Goal: Task Accomplishment & Management: Manage account settings

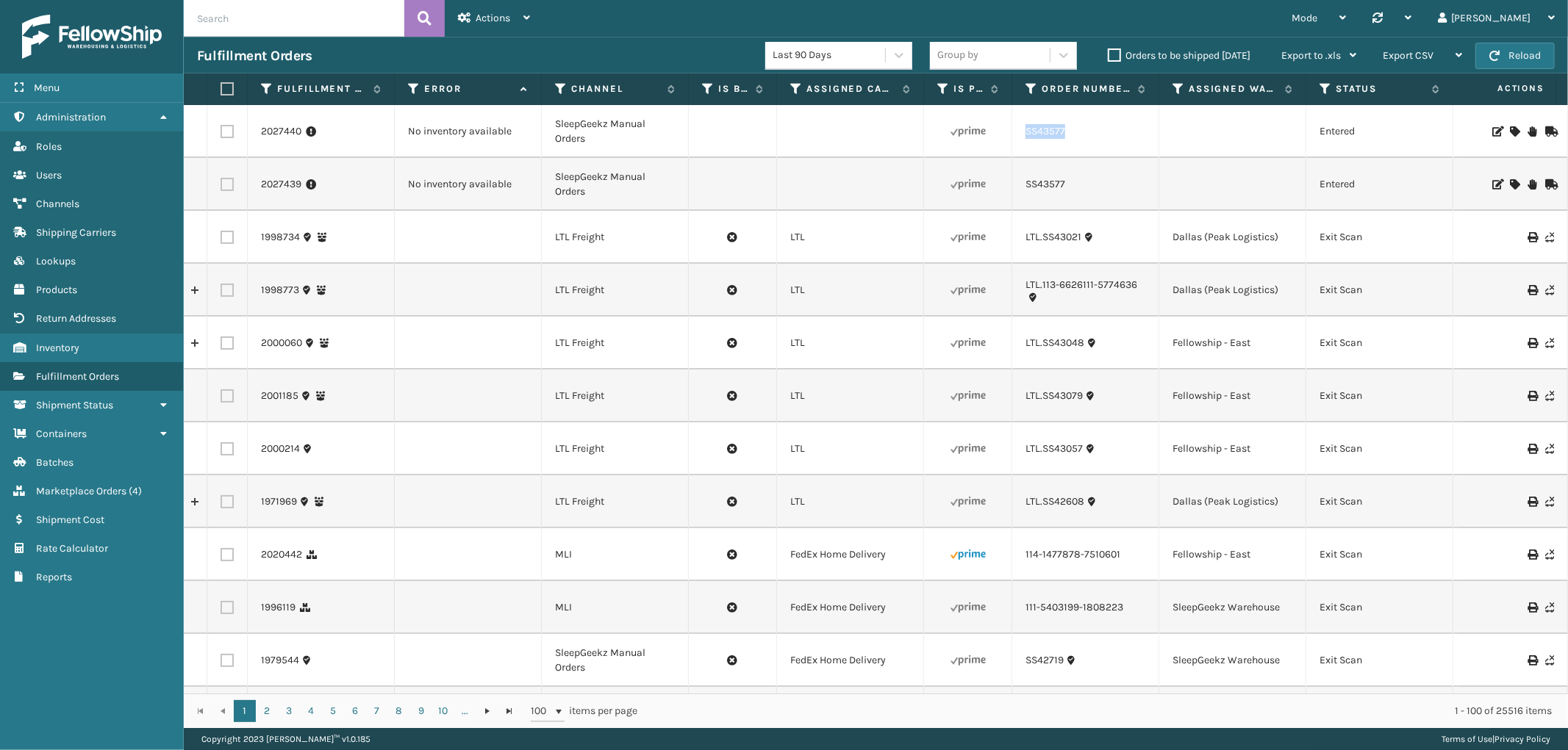
drag, startPoint x: 1075, startPoint y: 134, endPoint x: 1023, endPoint y: 145, distance: 53.2
click at [1024, 145] on td "SS43577" at bounding box center [1085, 131] width 147 height 53
copy link "SS43577"
click at [1509, 127] on icon at bounding box center [1514, 131] width 9 height 10
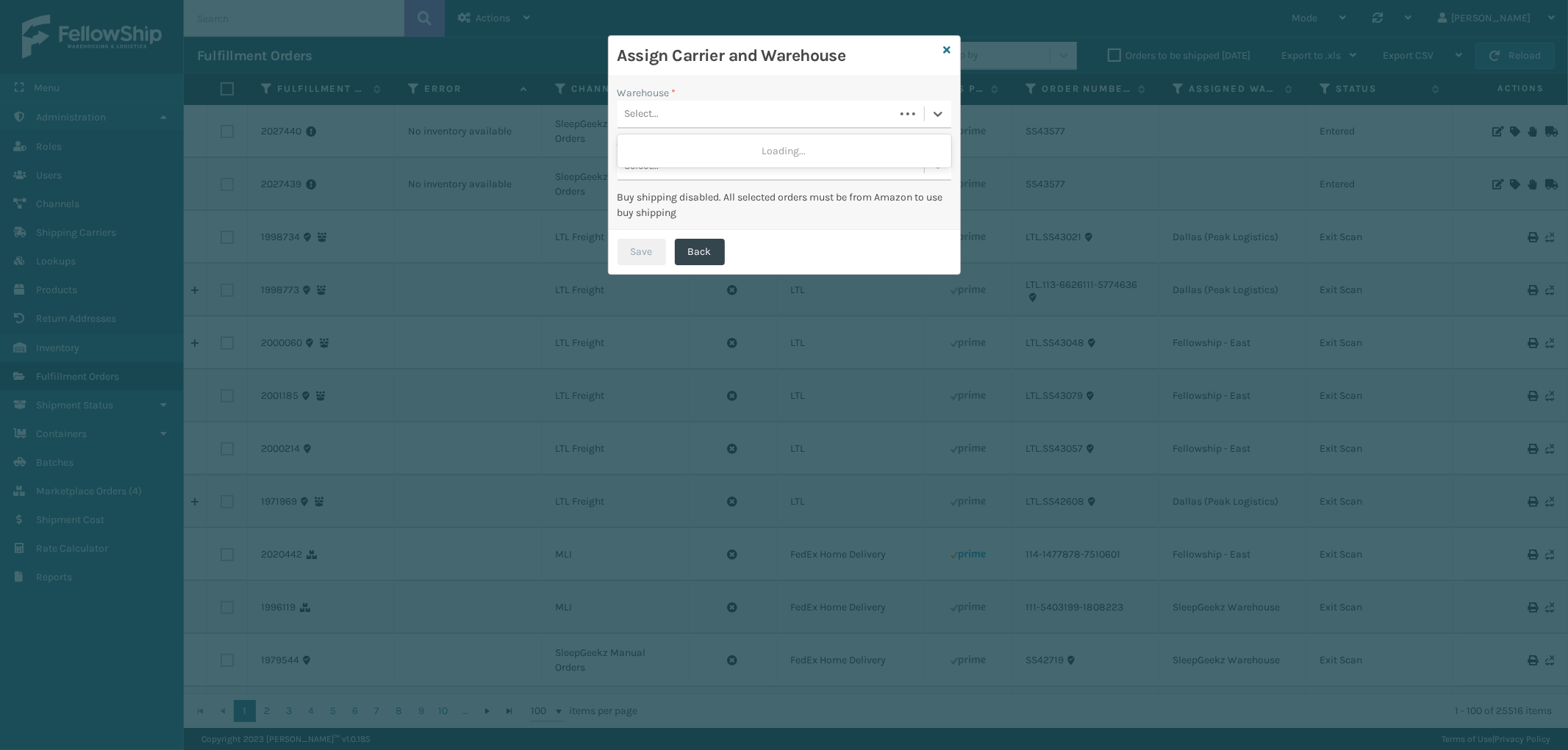
click at [774, 114] on div "Select..." at bounding box center [756, 114] width 277 height 24
click at [725, 171] on div "Fellowship - East" at bounding box center [784, 178] width 333 height 27
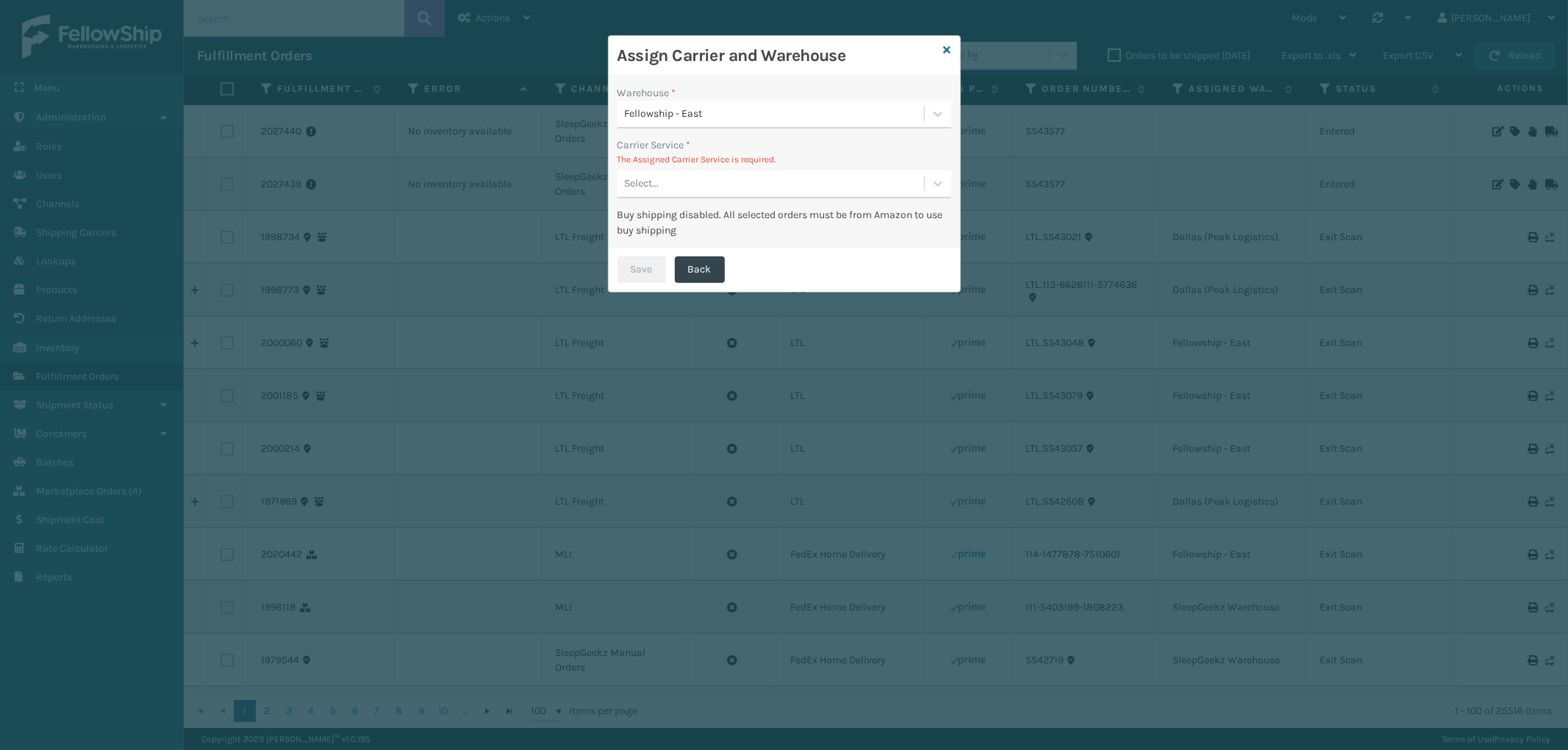
click at [757, 178] on div "Select..." at bounding box center [771, 184] width 306 height 24
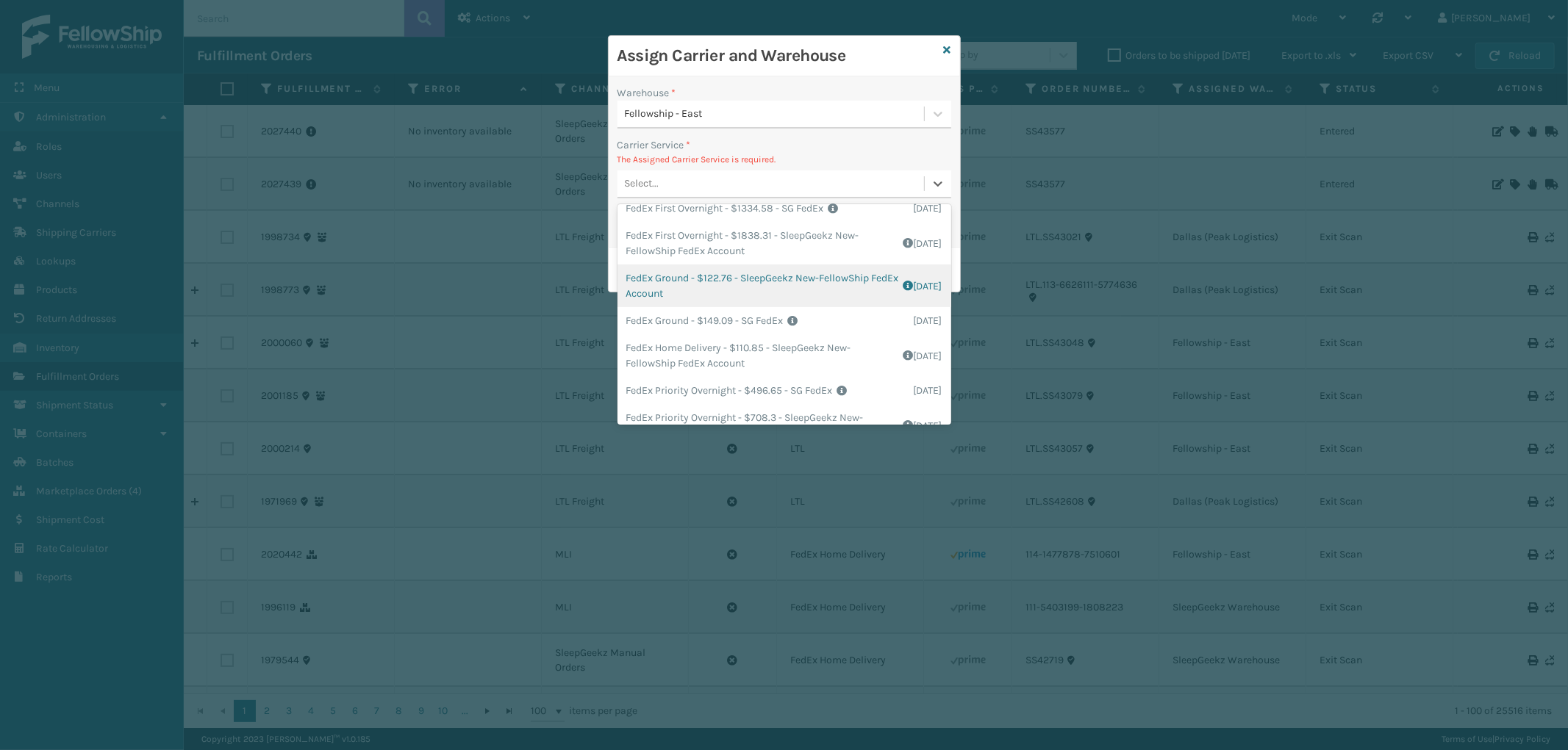
scroll to position [245, 0]
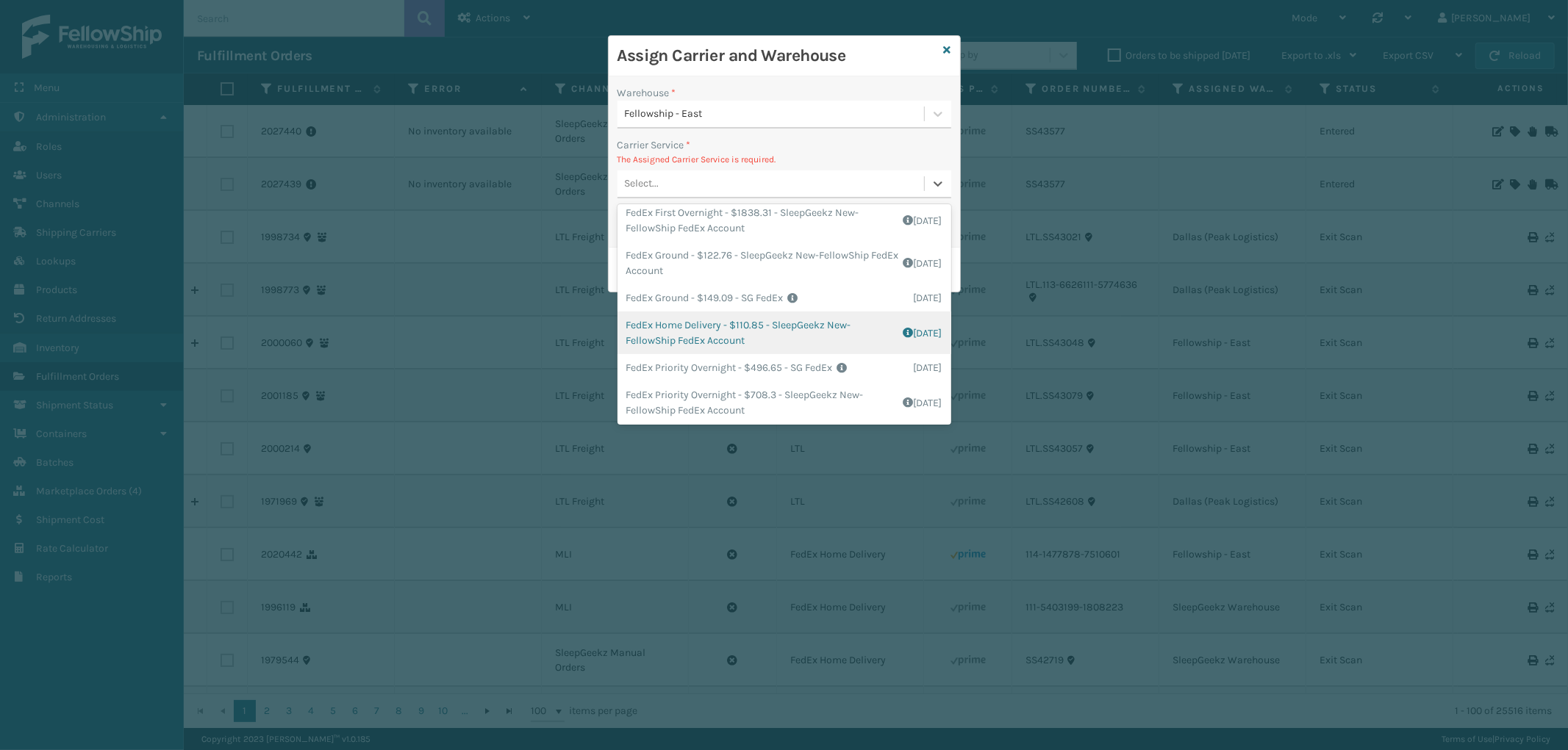
click at [816, 327] on div "FedEx Home Delivery - $110.85 - SleepGeekz New-FellowShip FedEx Account Shippin…" at bounding box center [784, 332] width 333 height 43
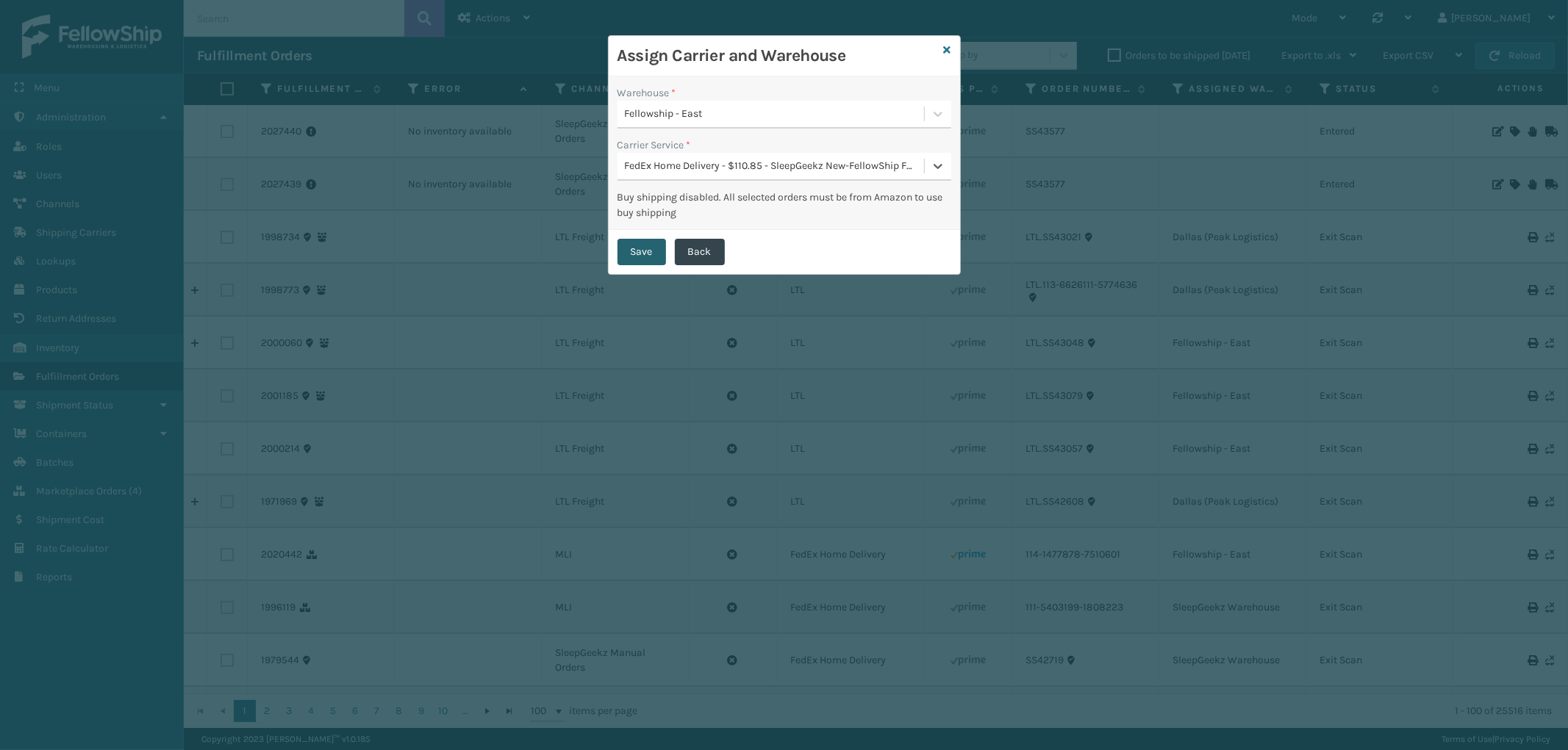
click at [649, 247] on button "Save" at bounding box center [642, 252] width 49 height 26
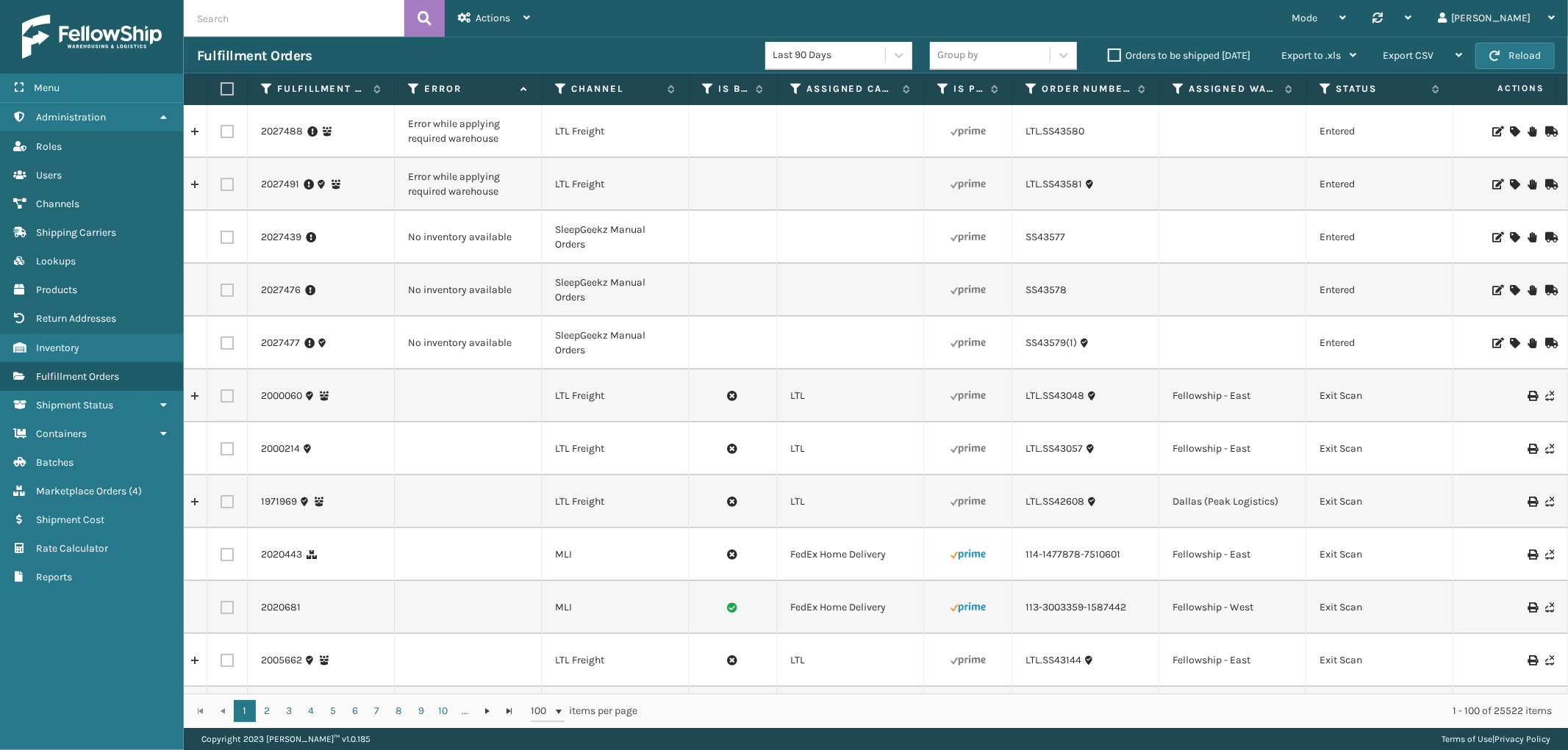
click at [1509, 236] on icon at bounding box center [1514, 236] width 9 height 10
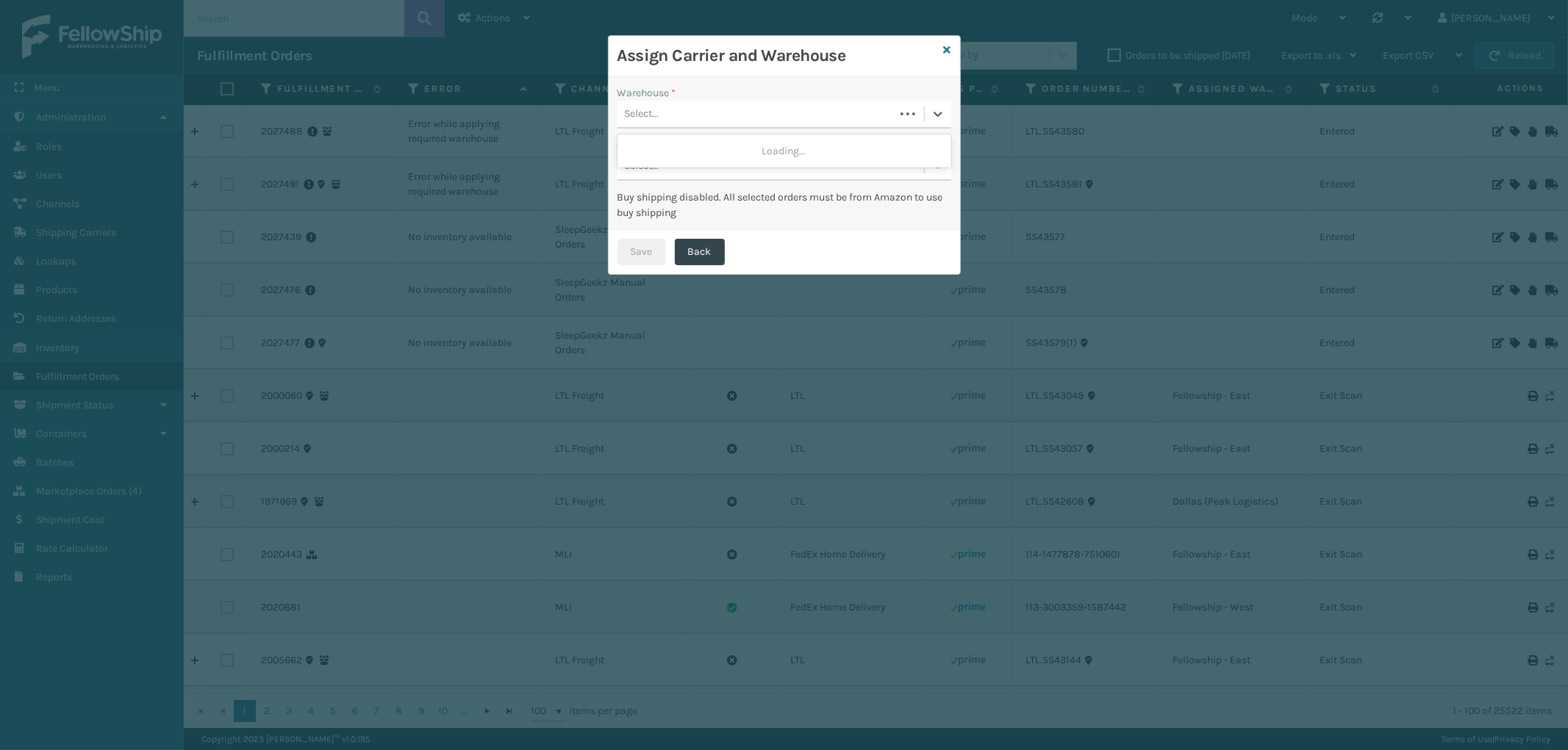
click at [735, 111] on div "Select..." at bounding box center [756, 114] width 277 height 24
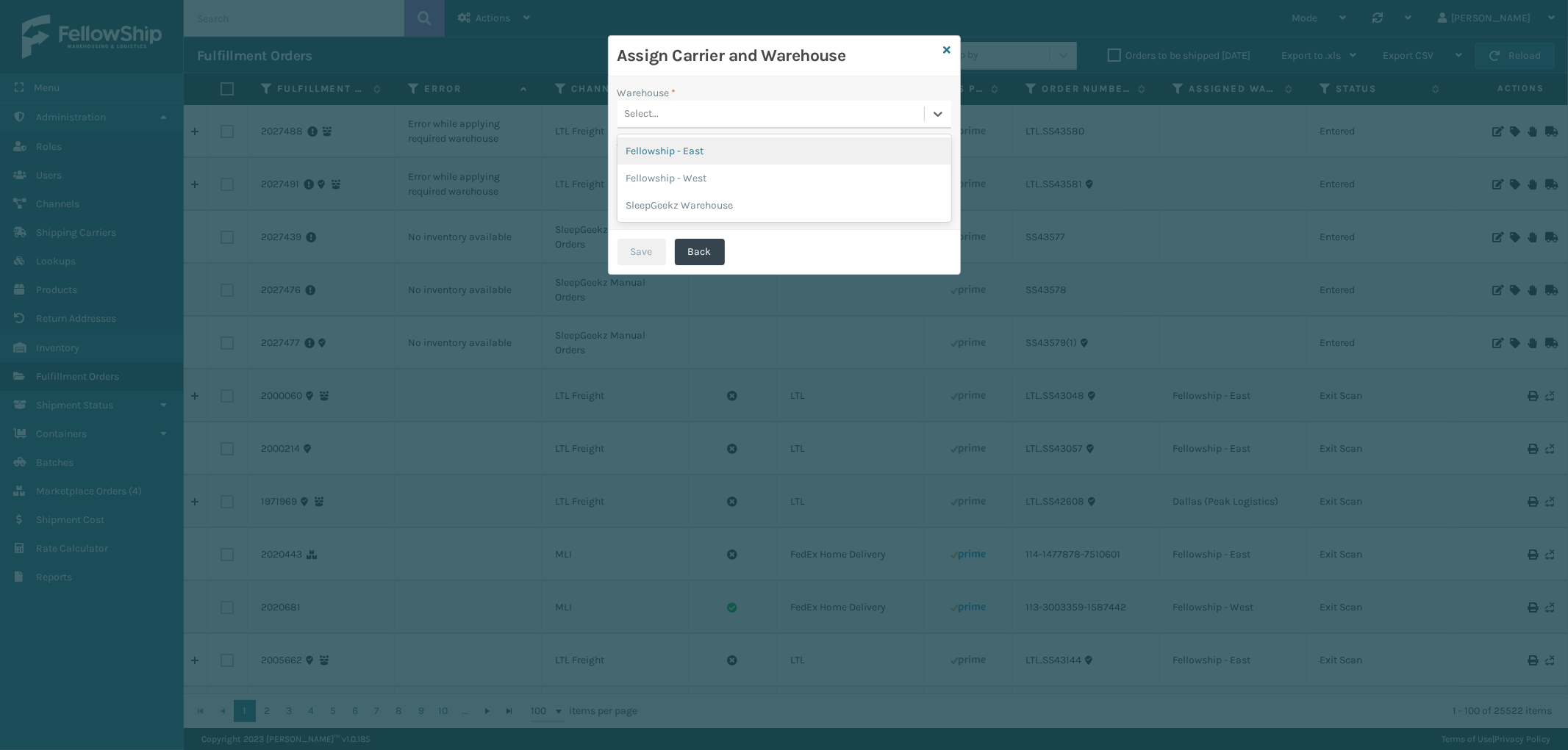
click at [715, 148] on div "Fellowship - East" at bounding box center [784, 151] width 333 height 27
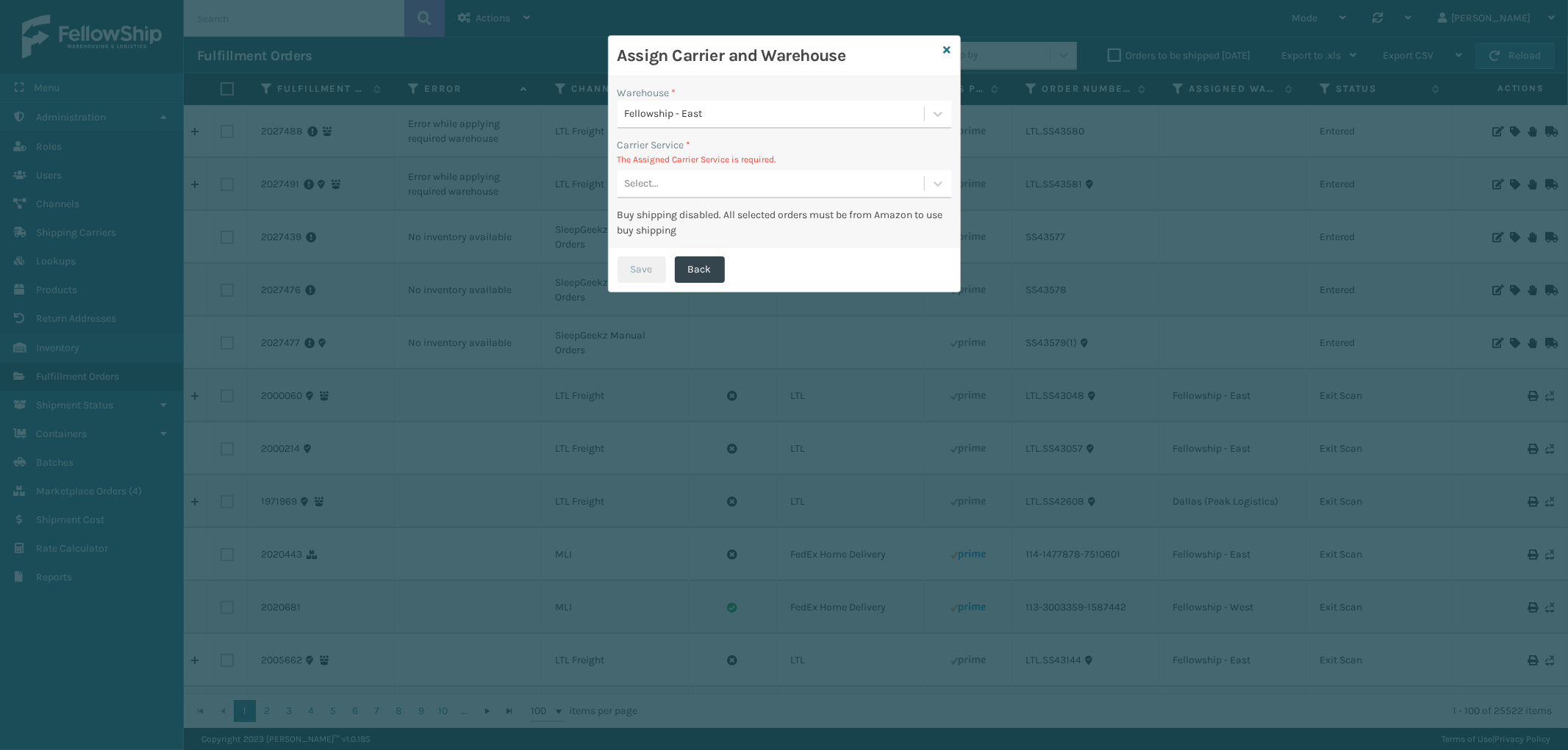
click at [735, 175] on div "Select..." at bounding box center [771, 184] width 306 height 24
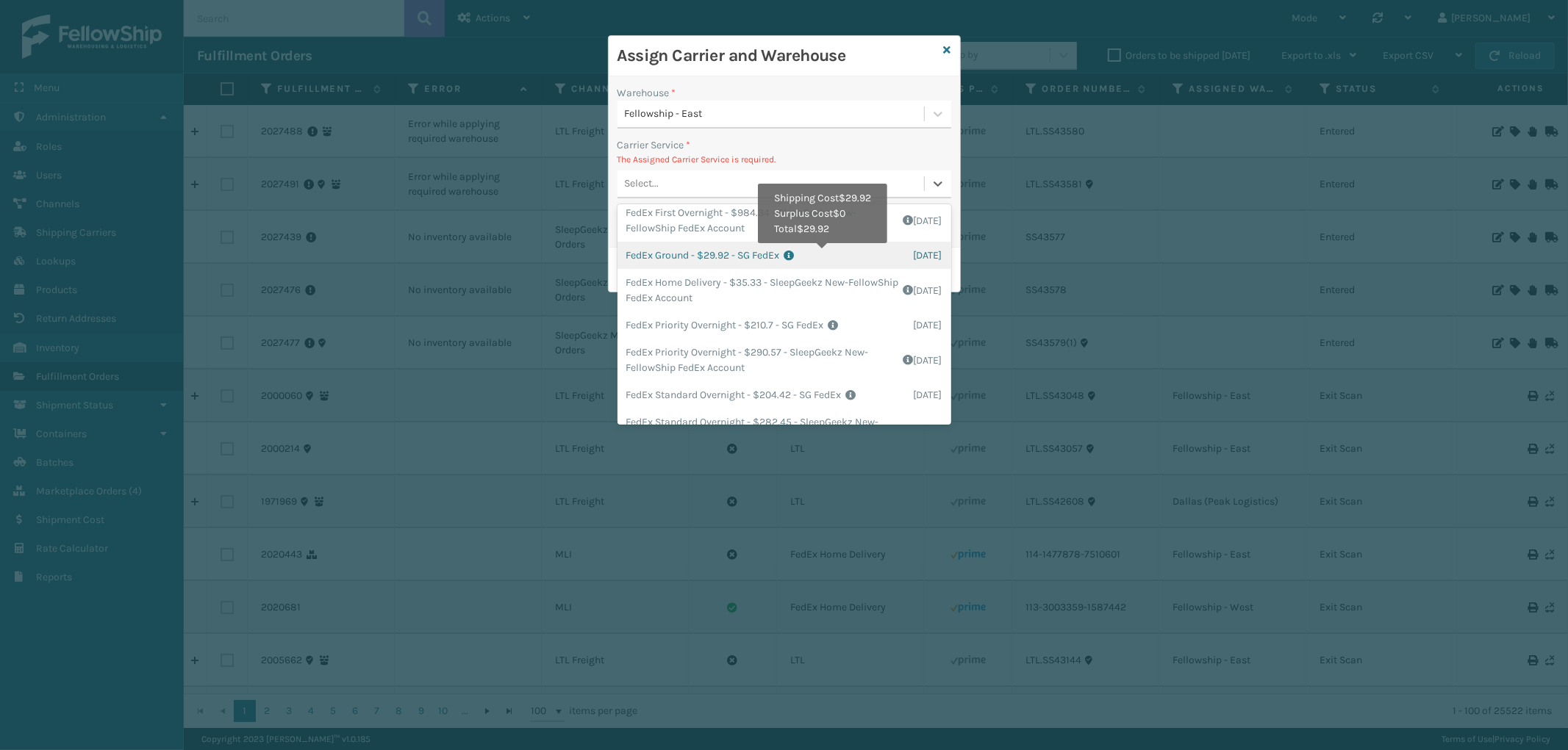
click at [824, 255] on icon at bounding box center [849, 255] width 130 height 10
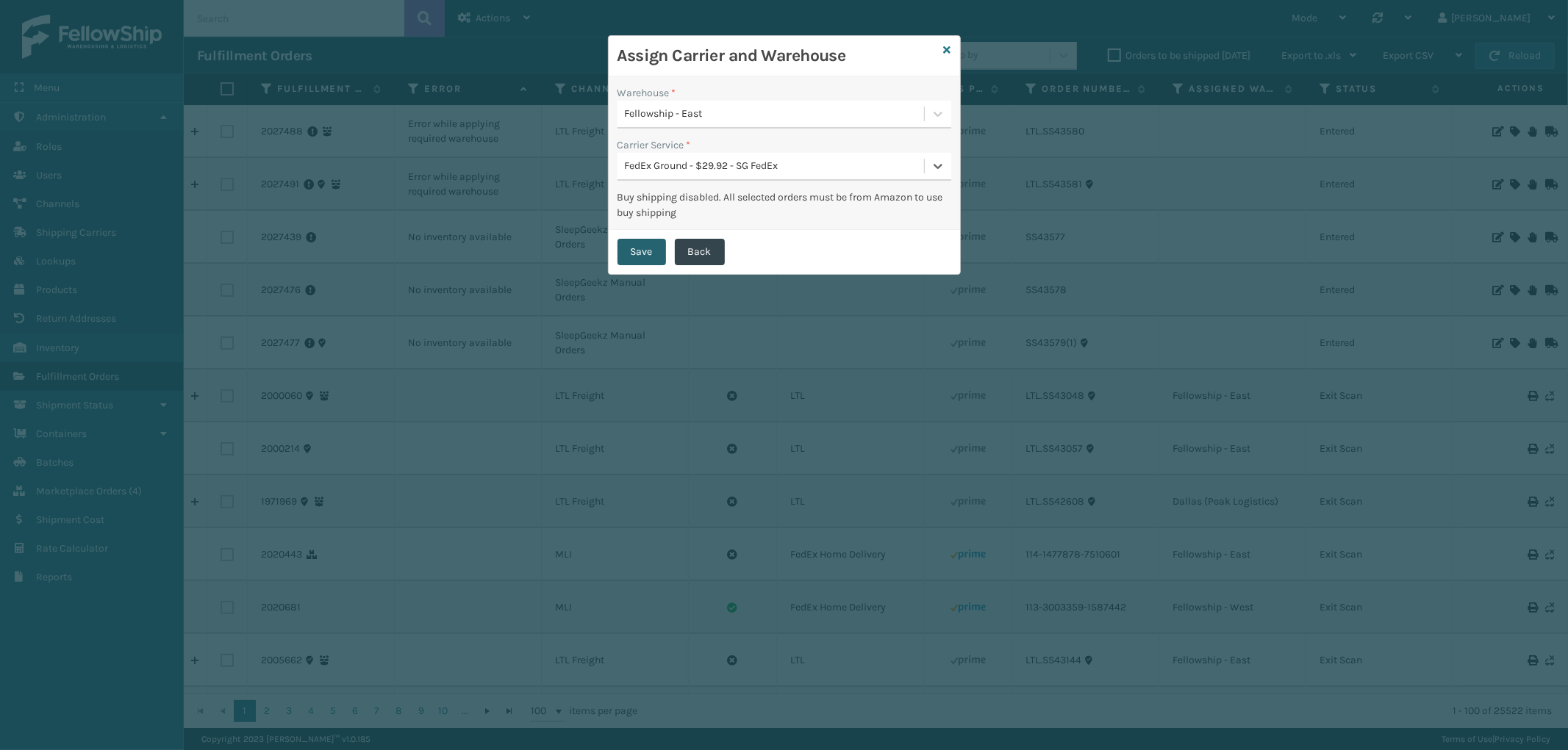
click at [633, 245] on button "Save" at bounding box center [642, 252] width 49 height 26
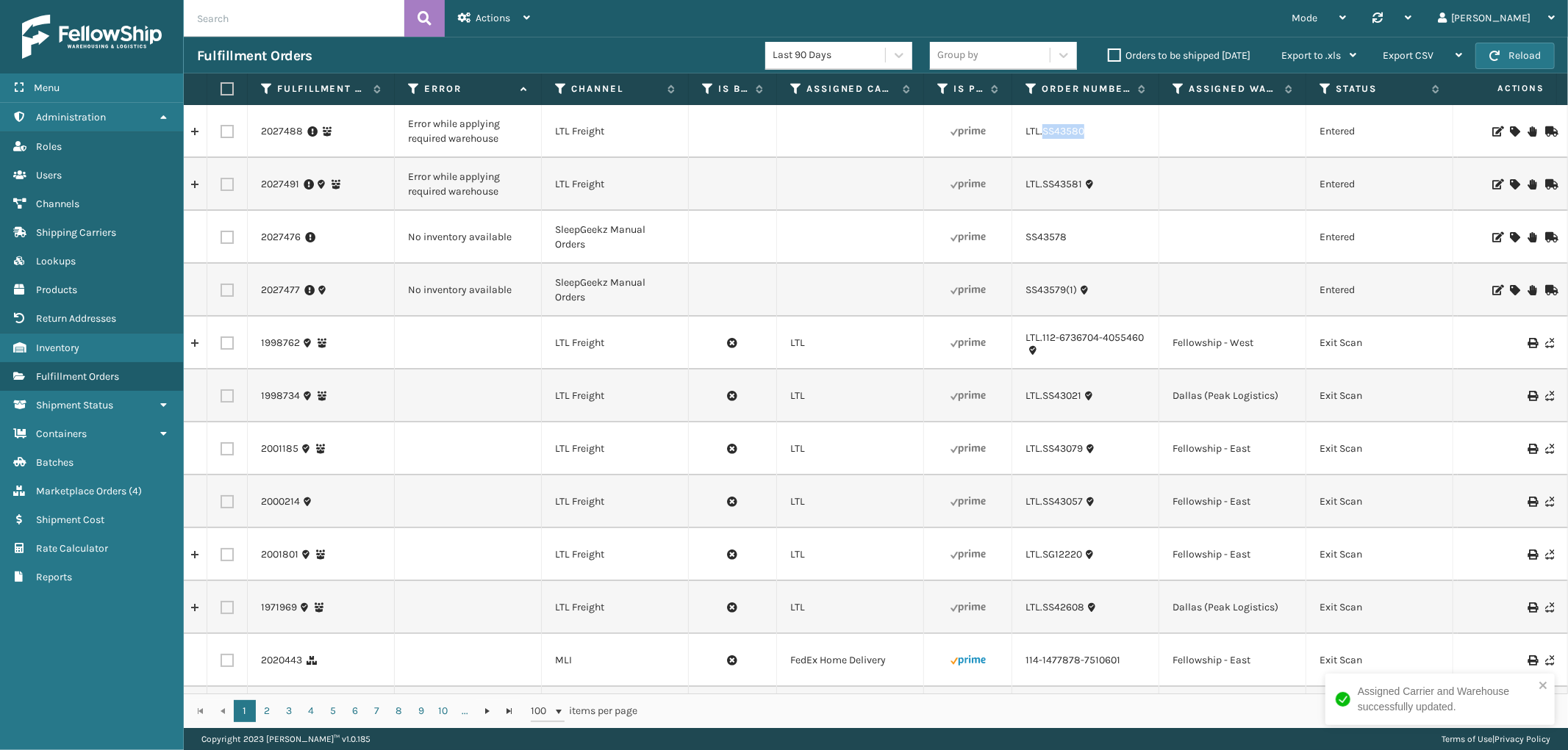
drag, startPoint x: 1096, startPoint y: 130, endPoint x: 1044, endPoint y: 143, distance: 53.6
click at [1044, 143] on td "LTL.SS43580" at bounding box center [1085, 131] width 147 height 53
copy link "SS43580"
click at [1509, 130] on icon at bounding box center [1514, 131] width 9 height 10
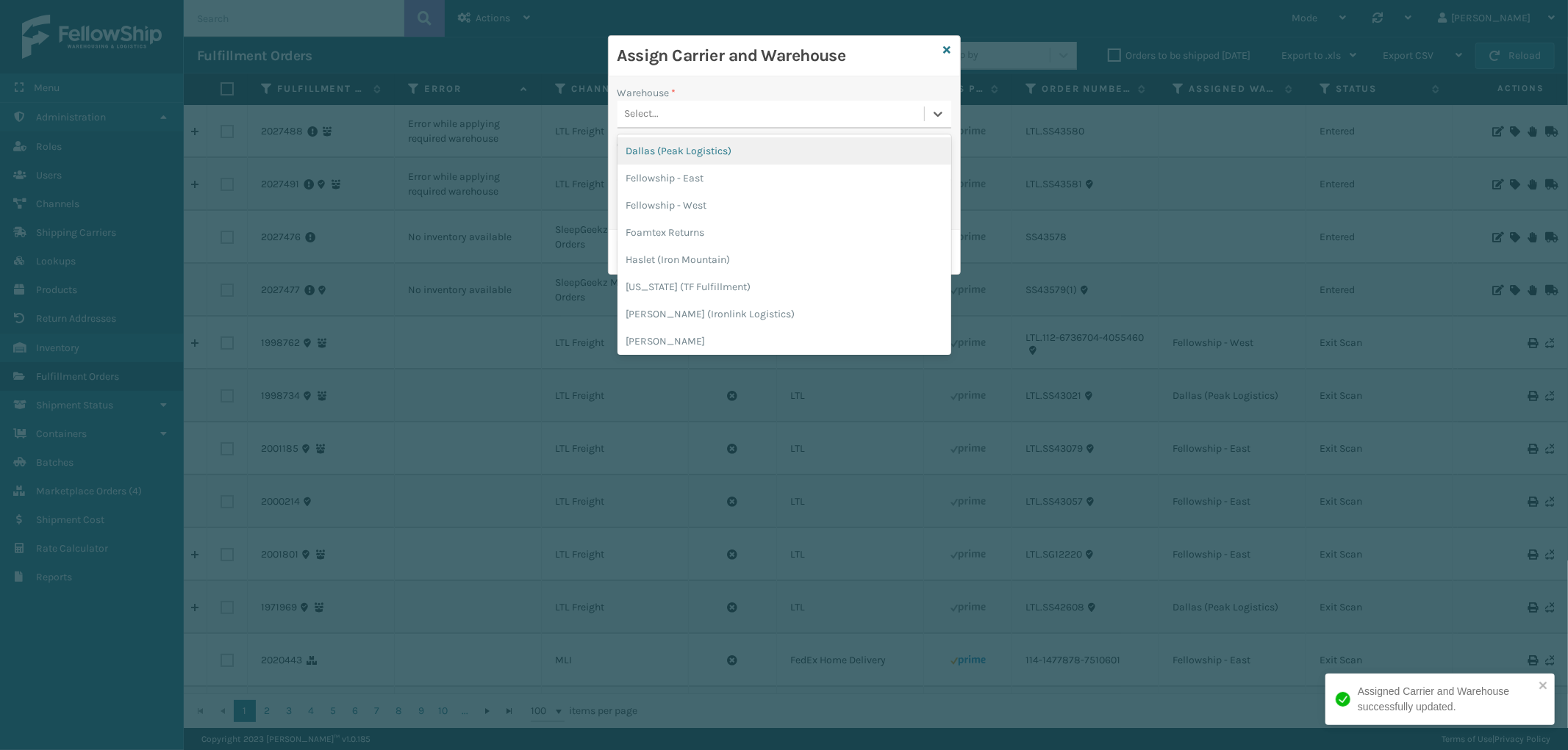
click at [696, 111] on div "Select..." at bounding box center [771, 114] width 306 height 24
click at [702, 151] on div "Dallas (Peak Logistics)" at bounding box center [784, 151] width 333 height 27
click at [702, 151] on div "Carrier Service *" at bounding box center [784, 145] width 333 height 15
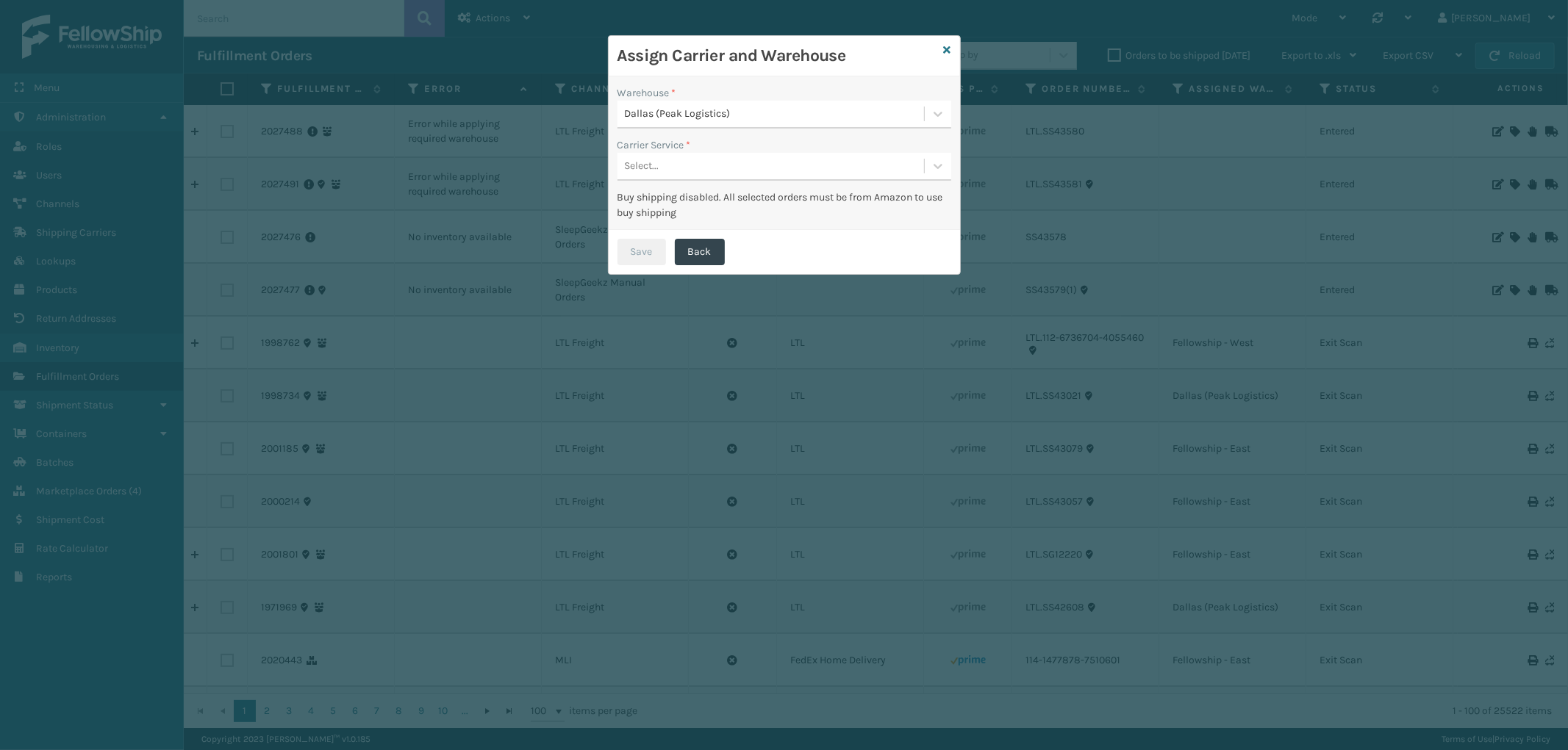
click at [706, 163] on div "Select..." at bounding box center [771, 166] width 306 height 24
click at [697, 196] on div "LTL" at bounding box center [784, 203] width 333 height 27
click at [649, 247] on button "Save" at bounding box center [642, 252] width 49 height 26
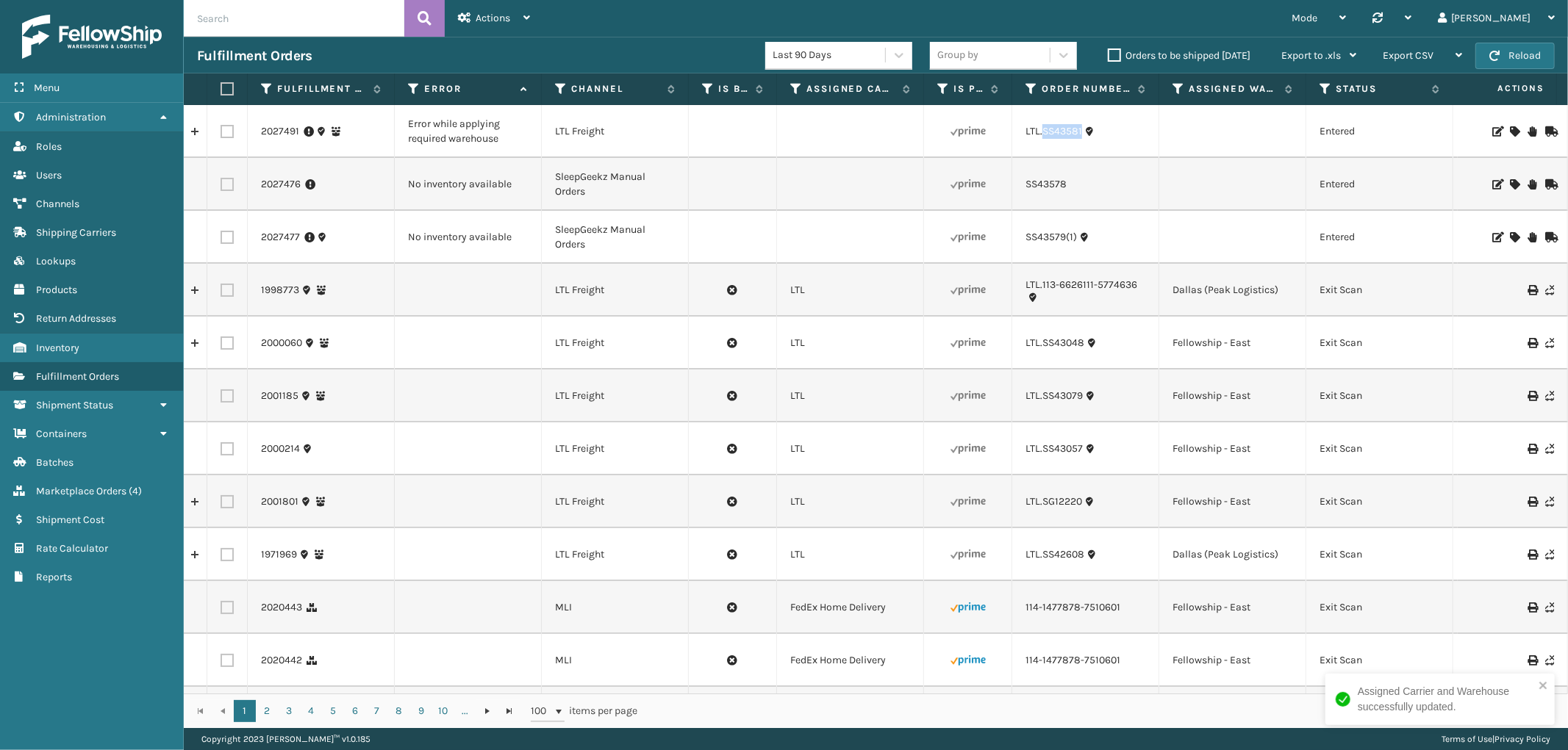
drag, startPoint x: 1084, startPoint y: 143, endPoint x: 1044, endPoint y: 148, distance: 40.3
click at [1044, 148] on td "LTL.SS43581" at bounding box center [1085, 131] width 147 height 53
copy link "SS43581"
click at [1509, 128] on icon at bounding box center [1514, 131] width 9 height 10
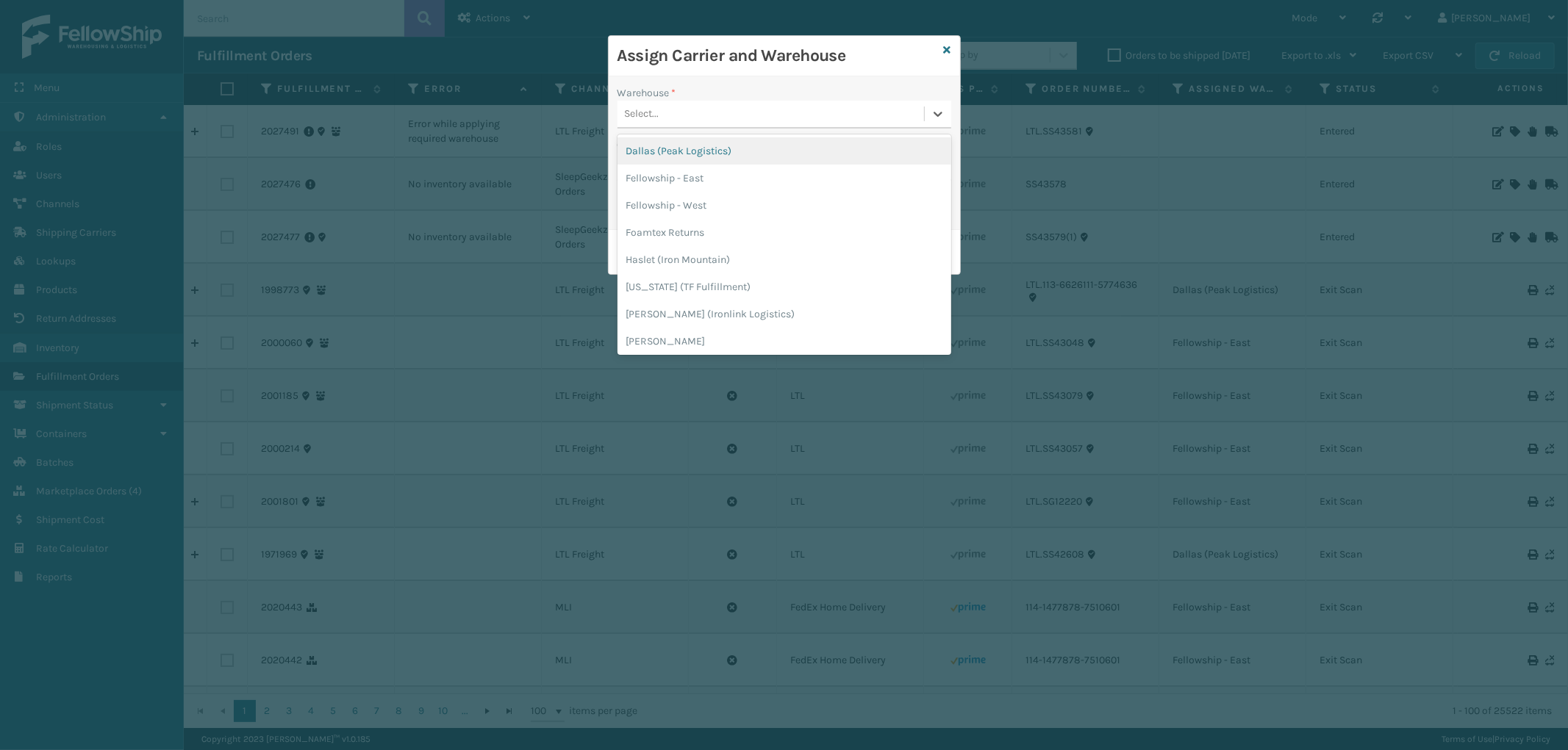
click at [754, 105] on div "Select..." at bounding box center [771, 114] width 306 height 24
click at [746, 158] on div "Dallas (Peak Logistics)" at bounding box center [784, 151] width 333 height 27
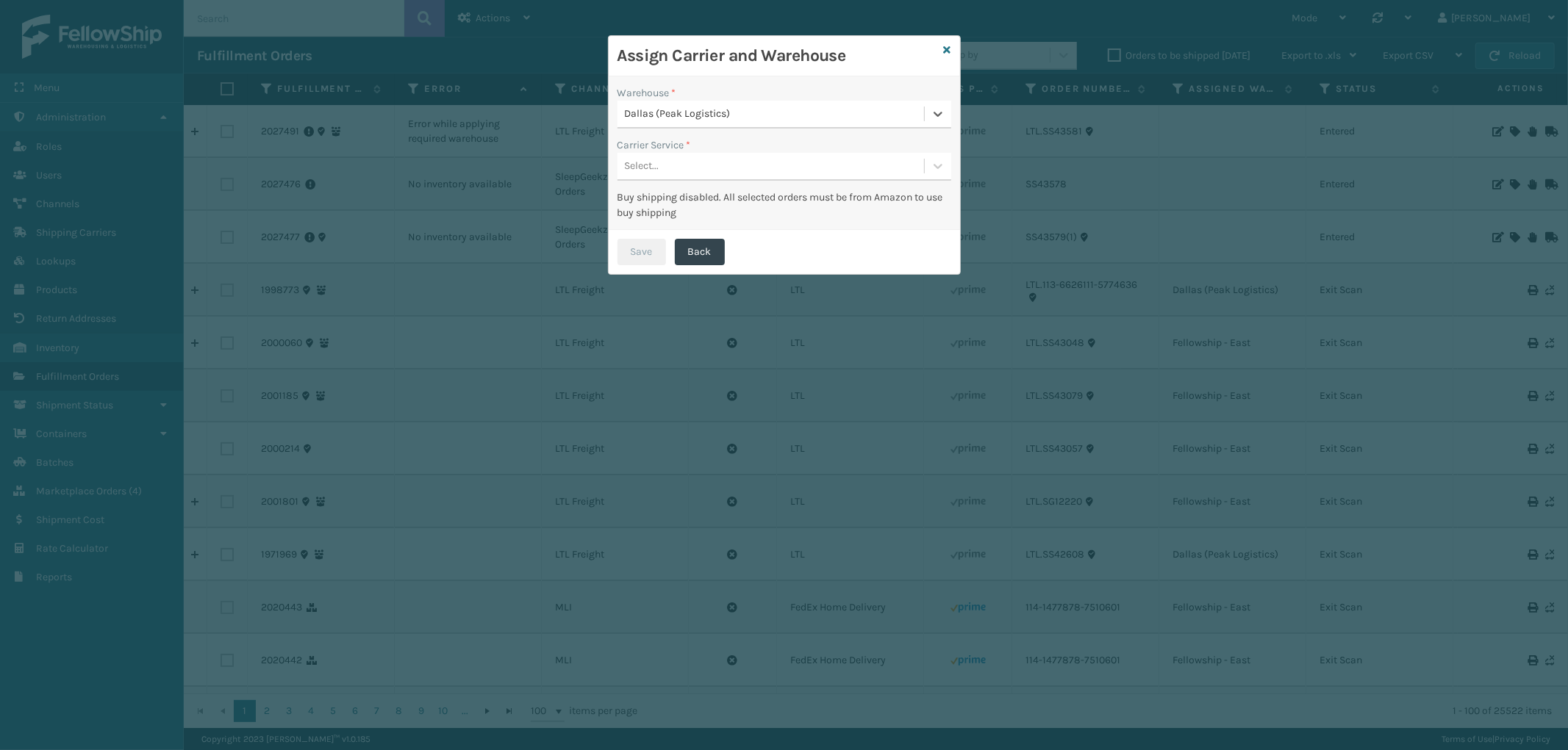
click at [746, 157] on div "Select..." at bounding box center [771, 166] width 306 height 24
click at [731, 193] on div "LTL" at bounding box center [784, 203] width 333 height 27
click at [640, 252] on button "Save" at bounding box center [642, 252] width 49 height 26
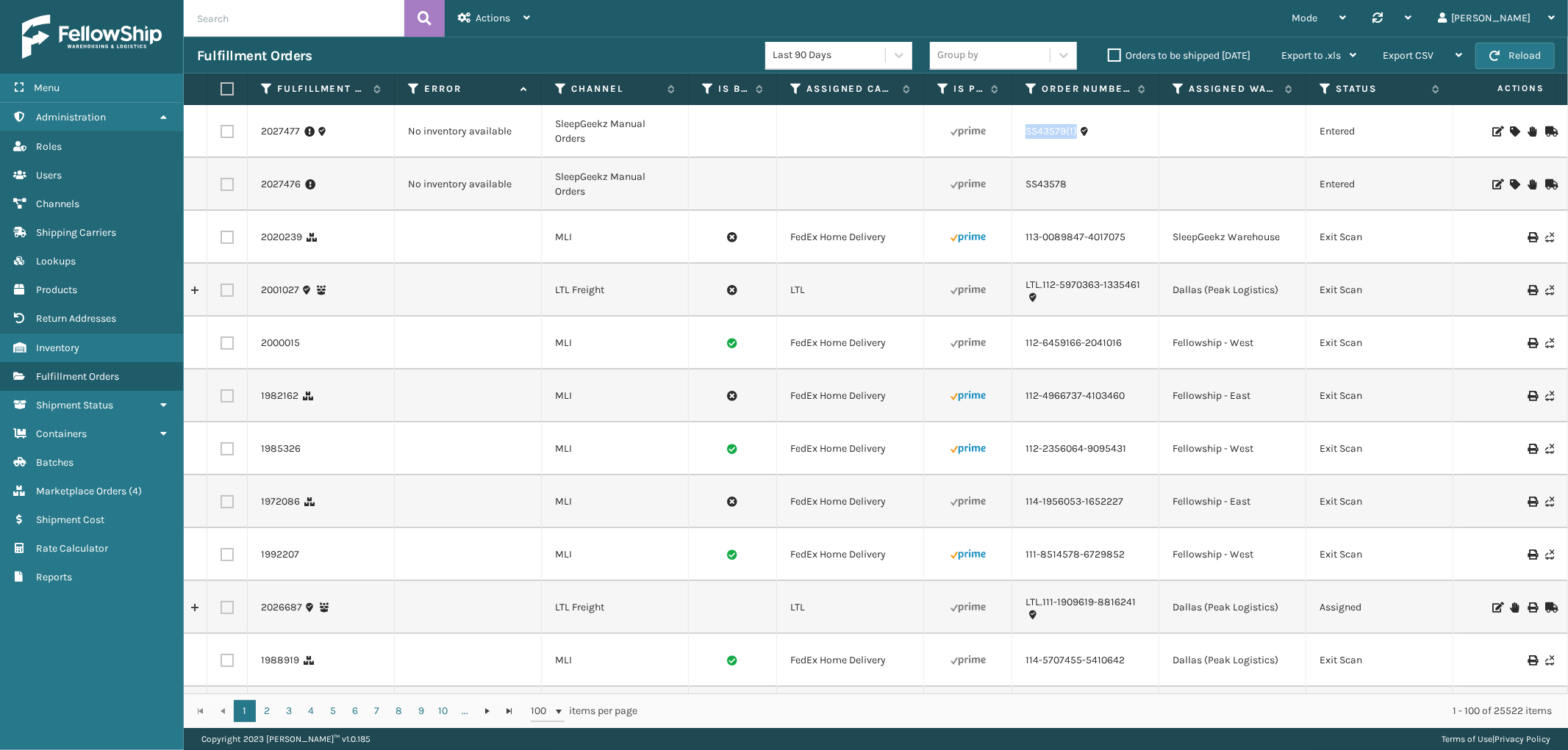
drag, startPoint x: 1076, startPoint y: 138, endPoint x: 1389, endPoint y: 152, distance: 313.3
click at [1019, 142] on td "SS43579(1)" at bounding box center [1085, 131] width 147 height 53
copy link "SS43579(1)"
click at [1509, 127] on icon at bounding box center [1514, 131] width 9 height 10
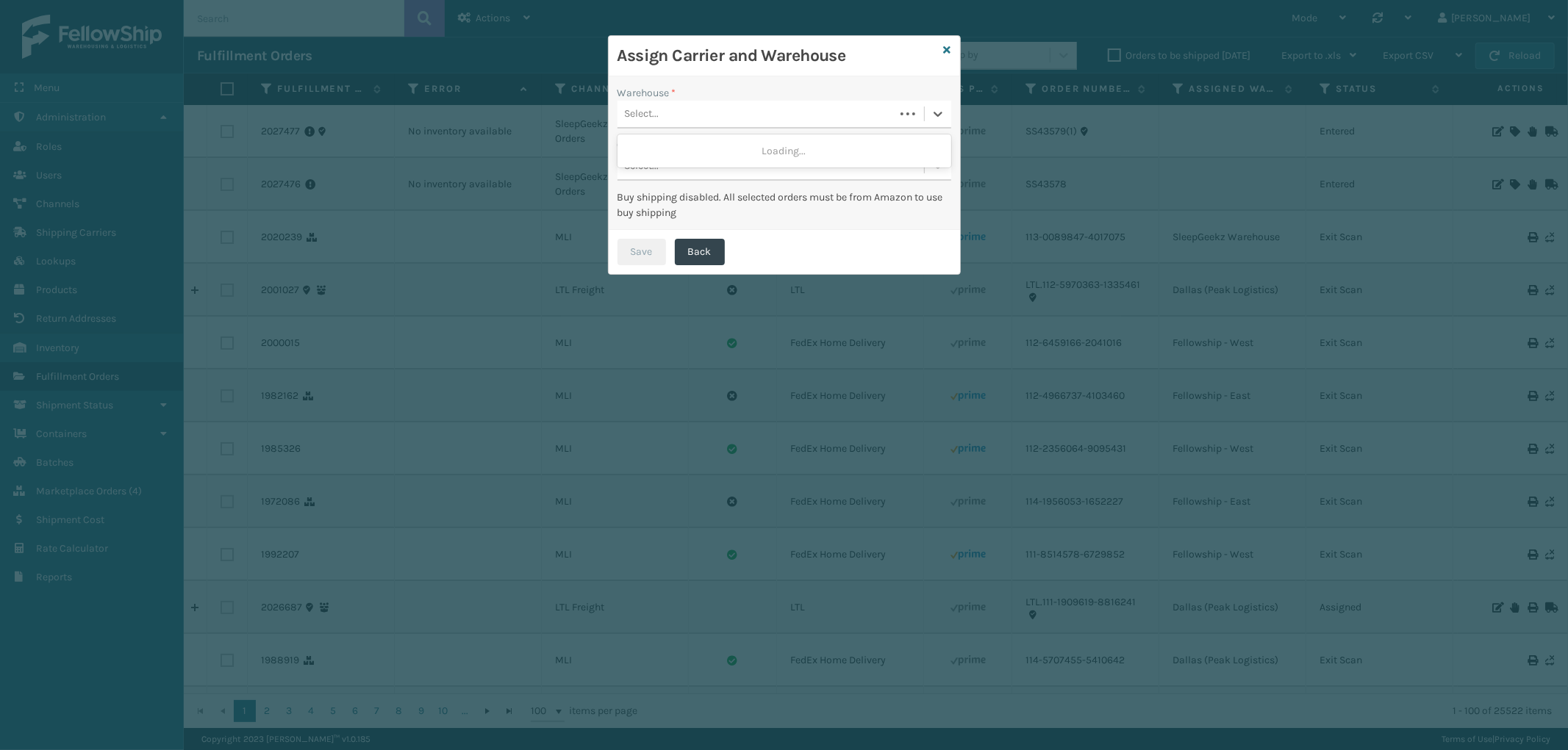
click at [739, 111] on div "Select..." at bounding box center [756, 114] width 277 height 24
click at [711, 140] on div "SleepGeekz Warehouse" at bounding box center [784, 151] width 333 height 27
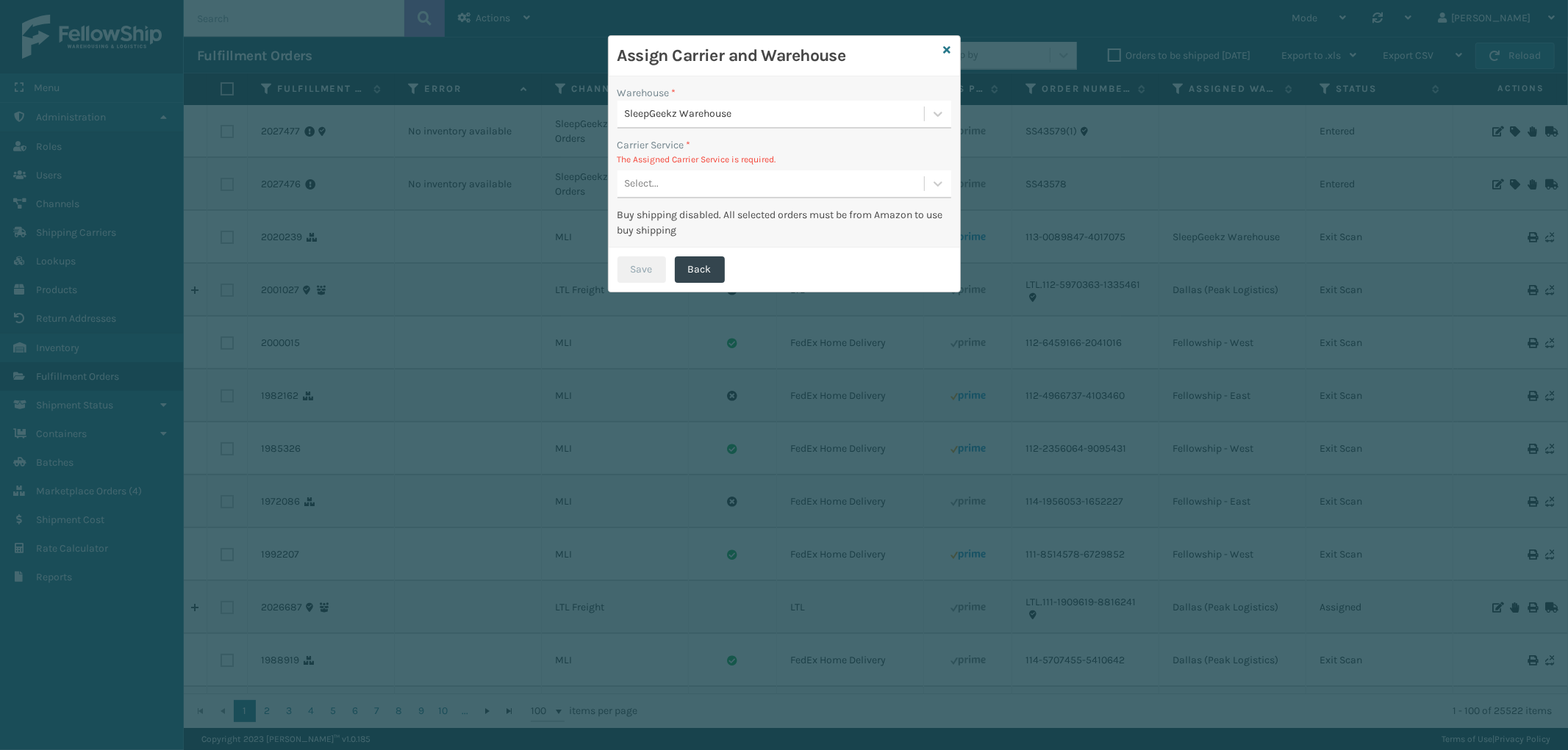
click at [734, 174] on div "Select..." at bounding box center [771, 184] width 306 height 24
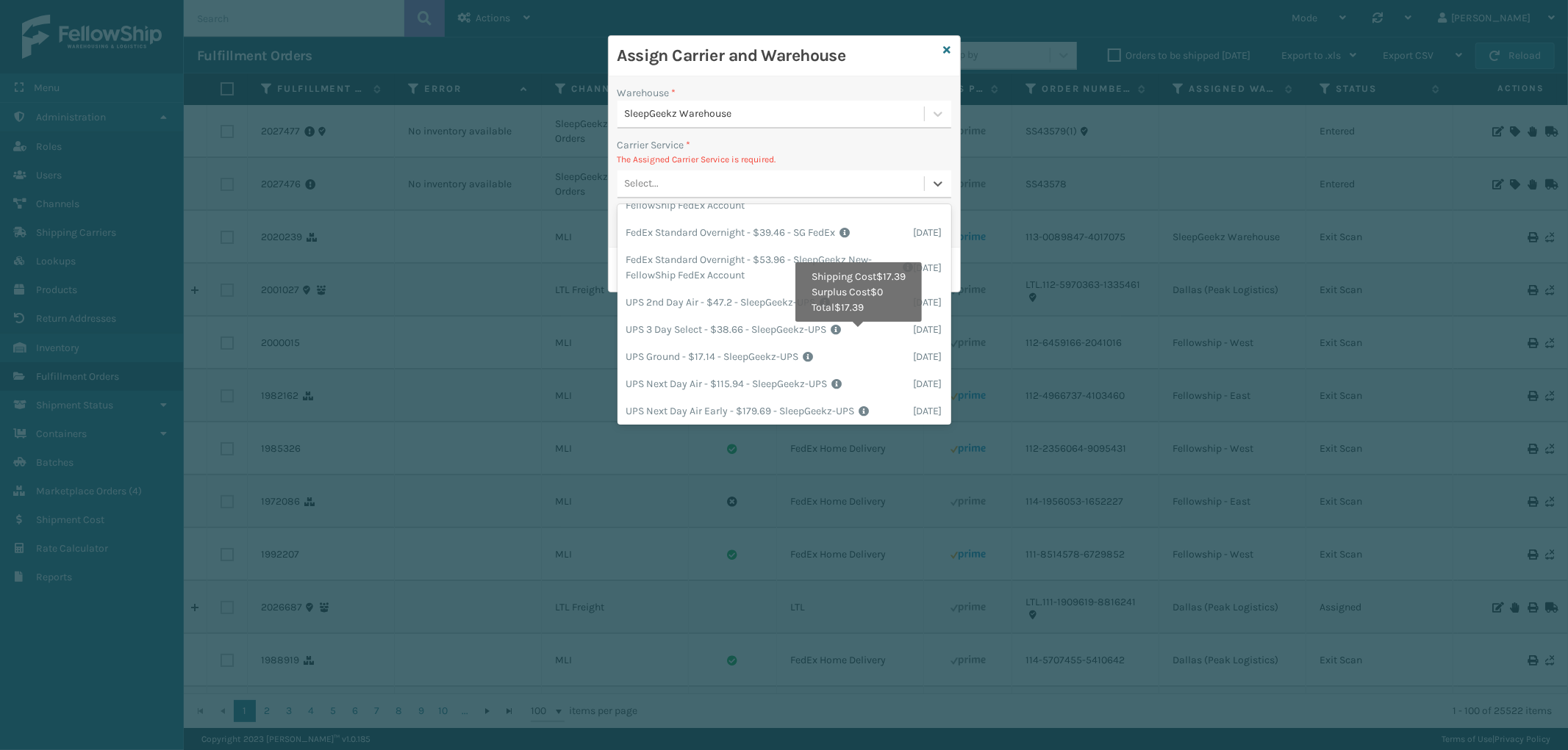
scroll to position [408, 0]
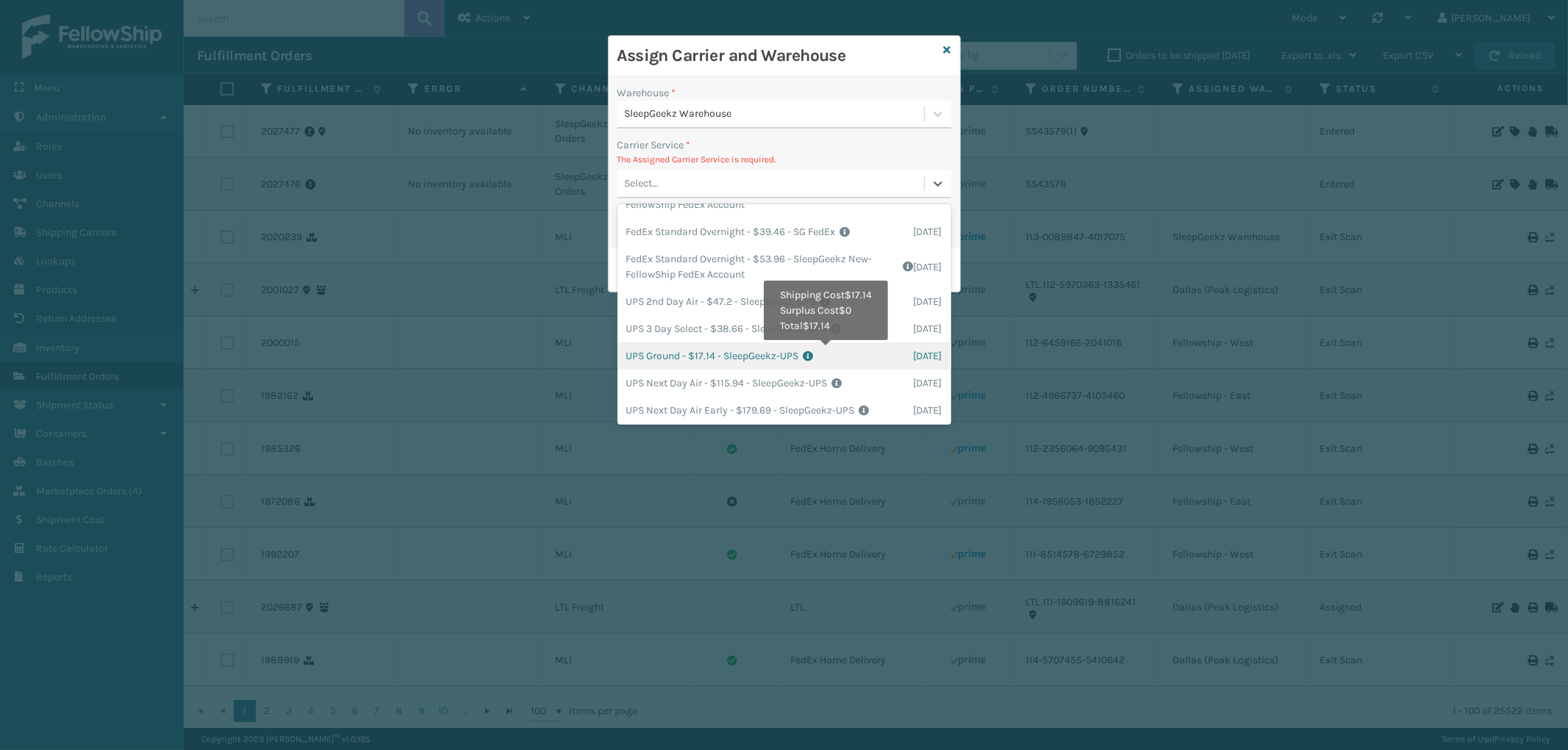
click at [827, 351] on icon at bounding box center [859, 356] width 111 height 10
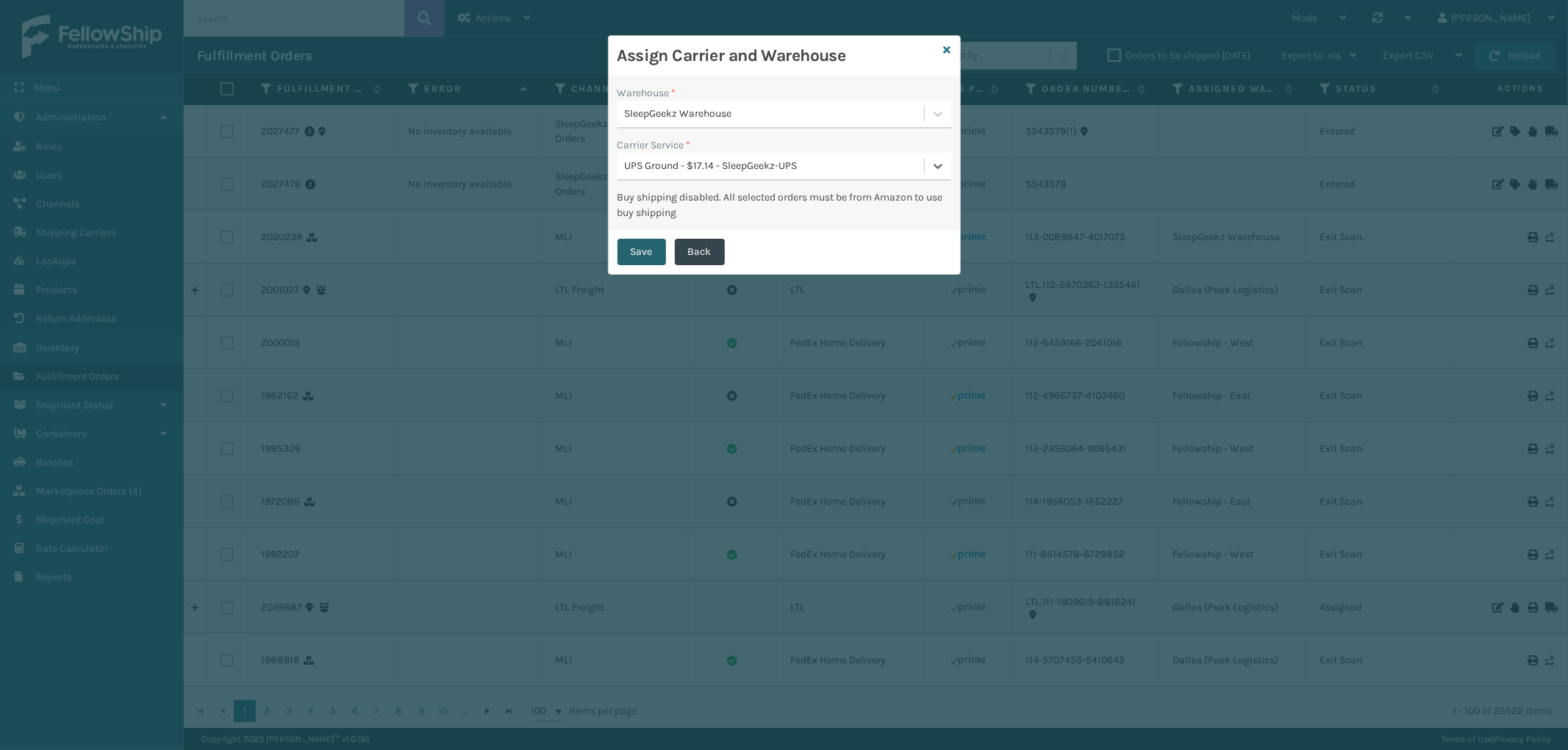
click at [655, 245] on button "Save" at bounding box center [642, 252] width 49 height 26
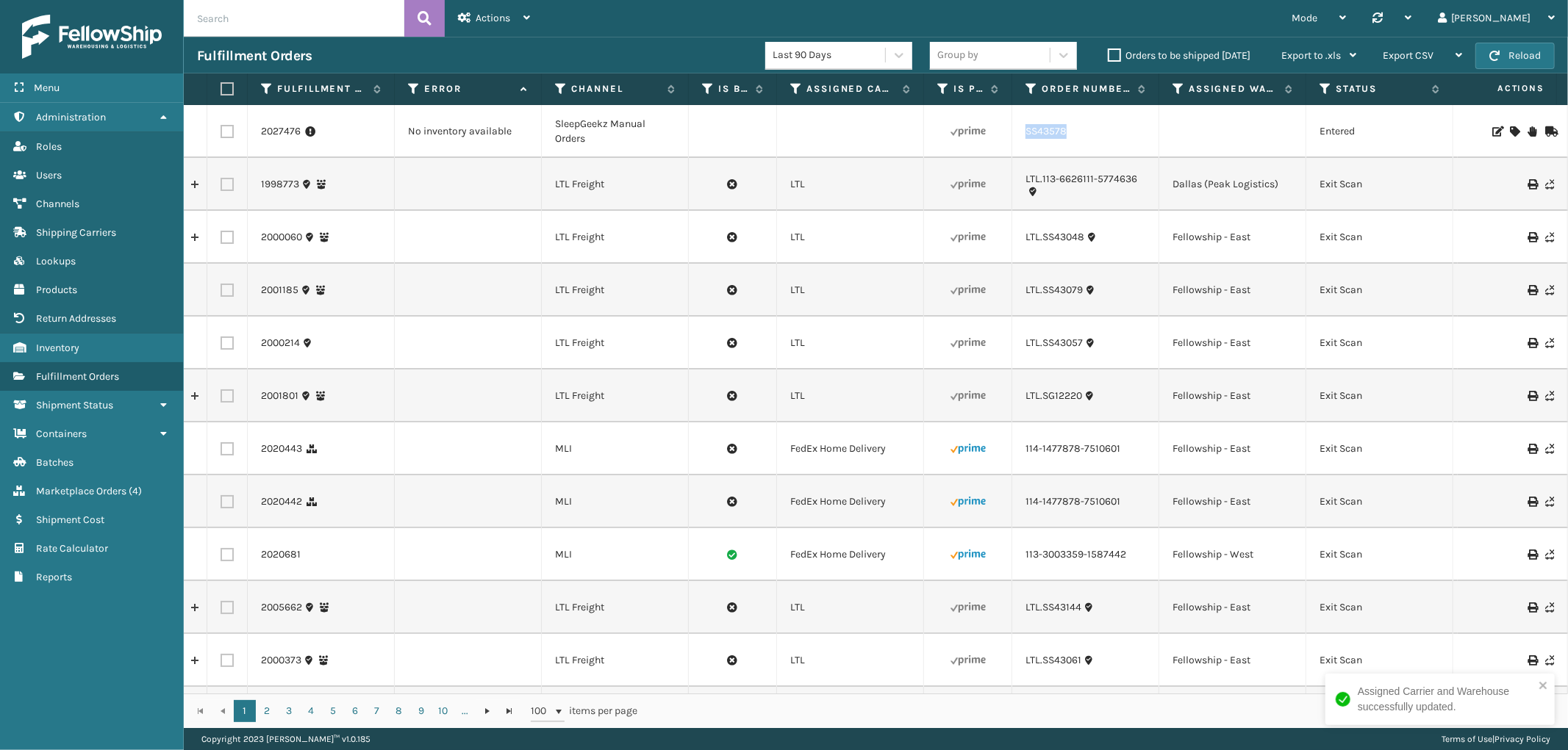
drag, startPoint x: 1081, startPoint y: 143, endPoint x: 1017, endPoint y: 150, distance: 64.4
click at [1017, 150] on td "SS43578" at bounding box center [1085, 131] width 147 height 53
copy link "SS43578"
click at [1509, 129] on icon at bounding box center [1514, 131] width 9 height 10
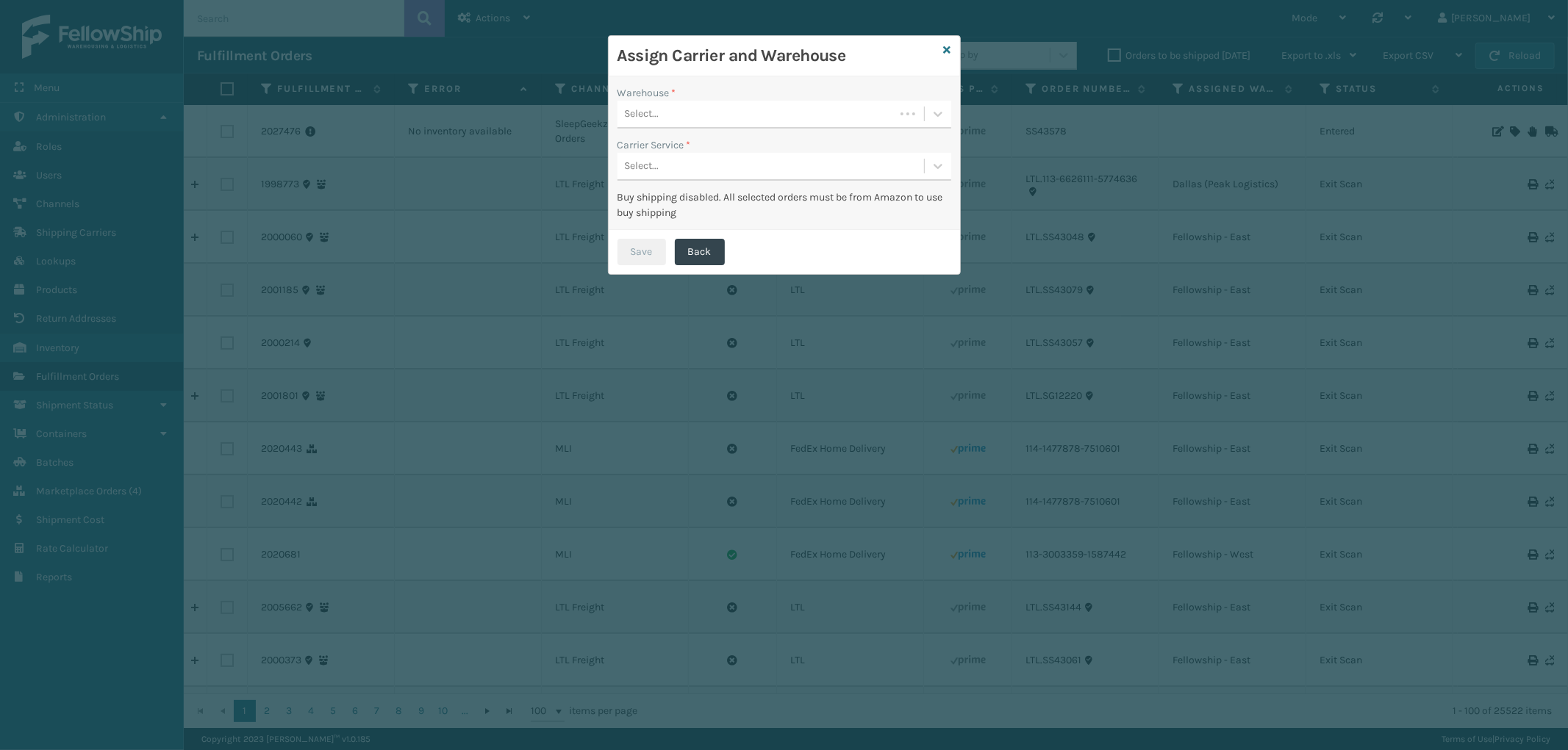
click at [759, 111] on div "Select..." at bounding box center [756, 114] width 277 height 24
click at [725, 156] on div "SleepGeekz Warehouse" at bounding box center [784, 151] width 333 height 27
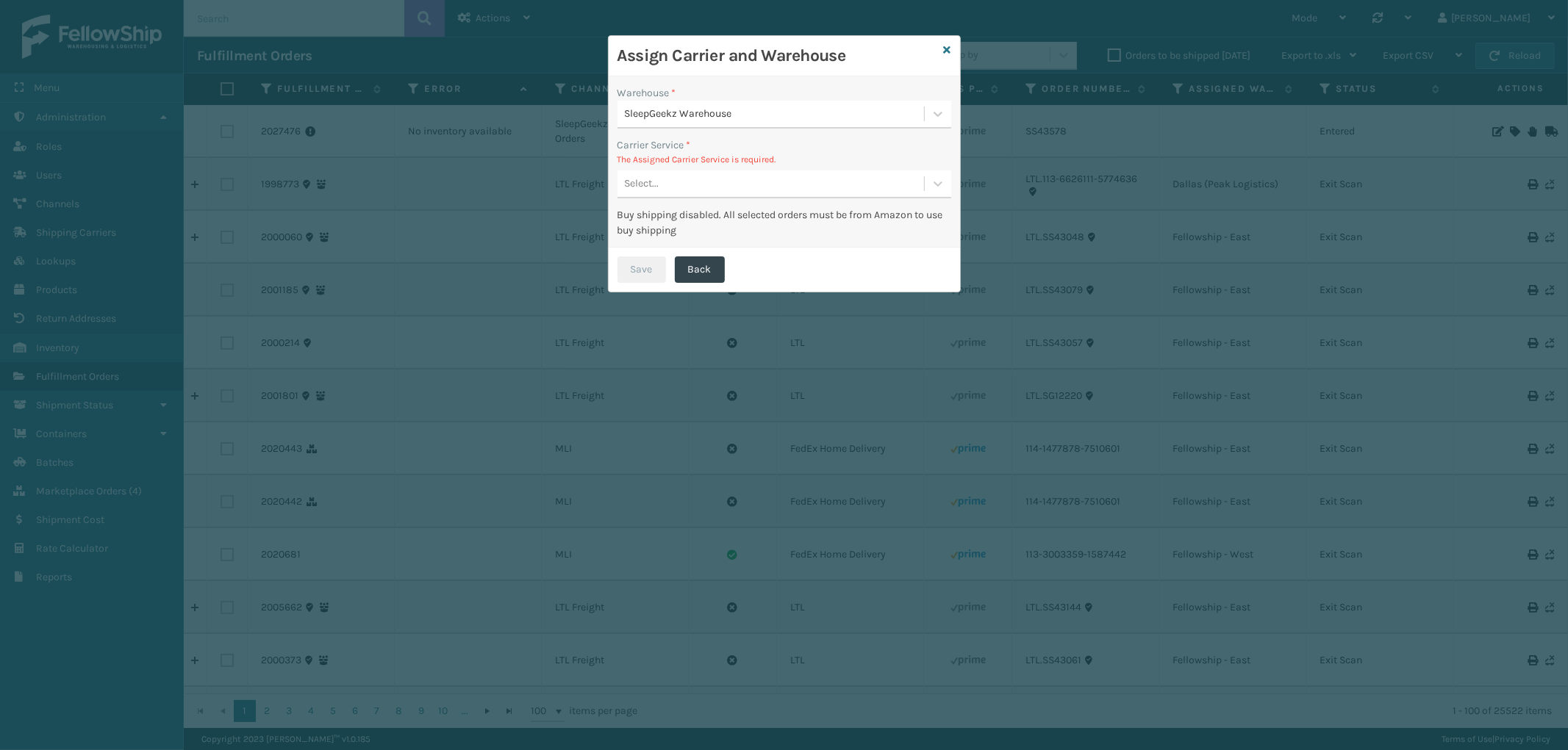
click at [768, 174] on div "Select..." at bounding box center [771, 184] width 306 height 24
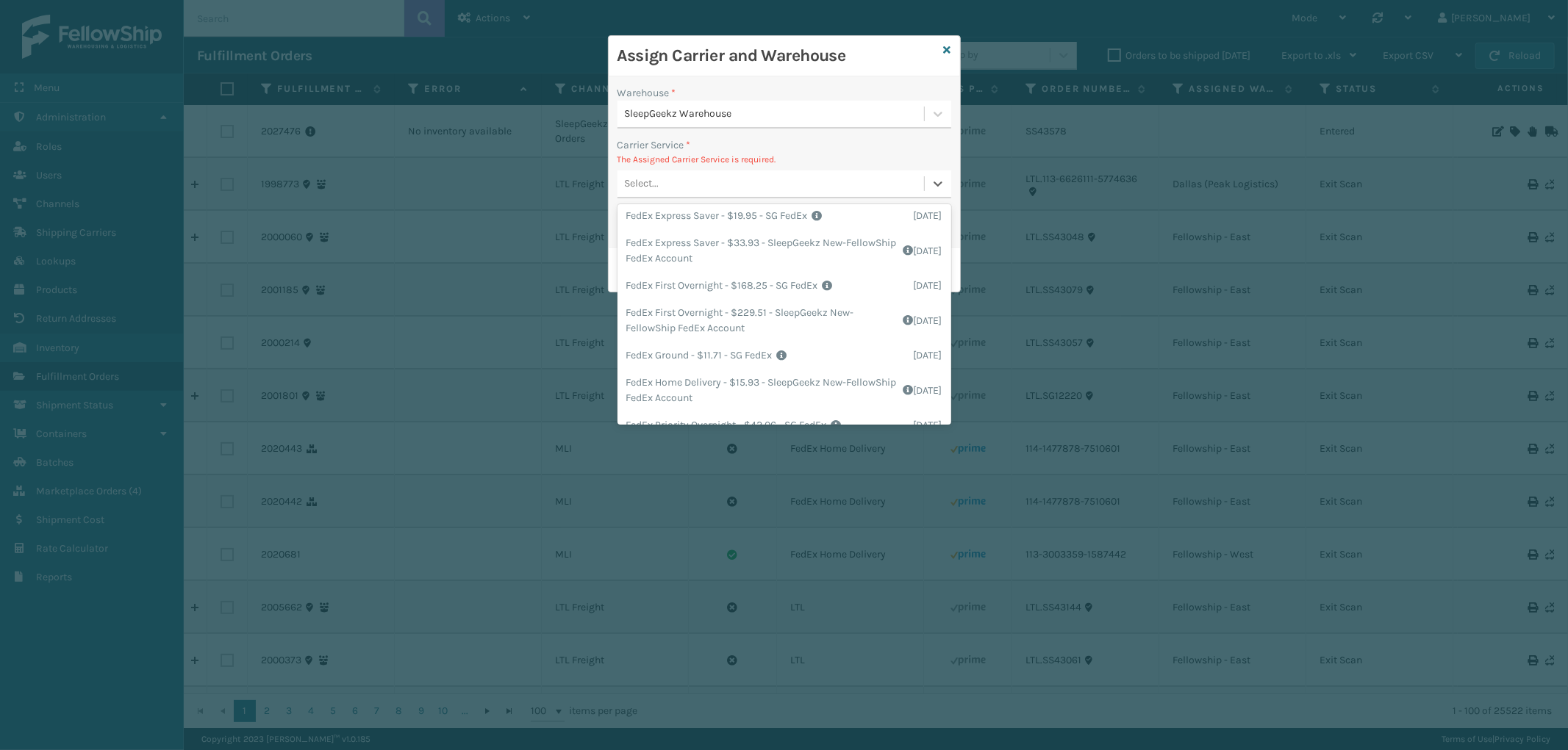
scroll to position [245, 0]
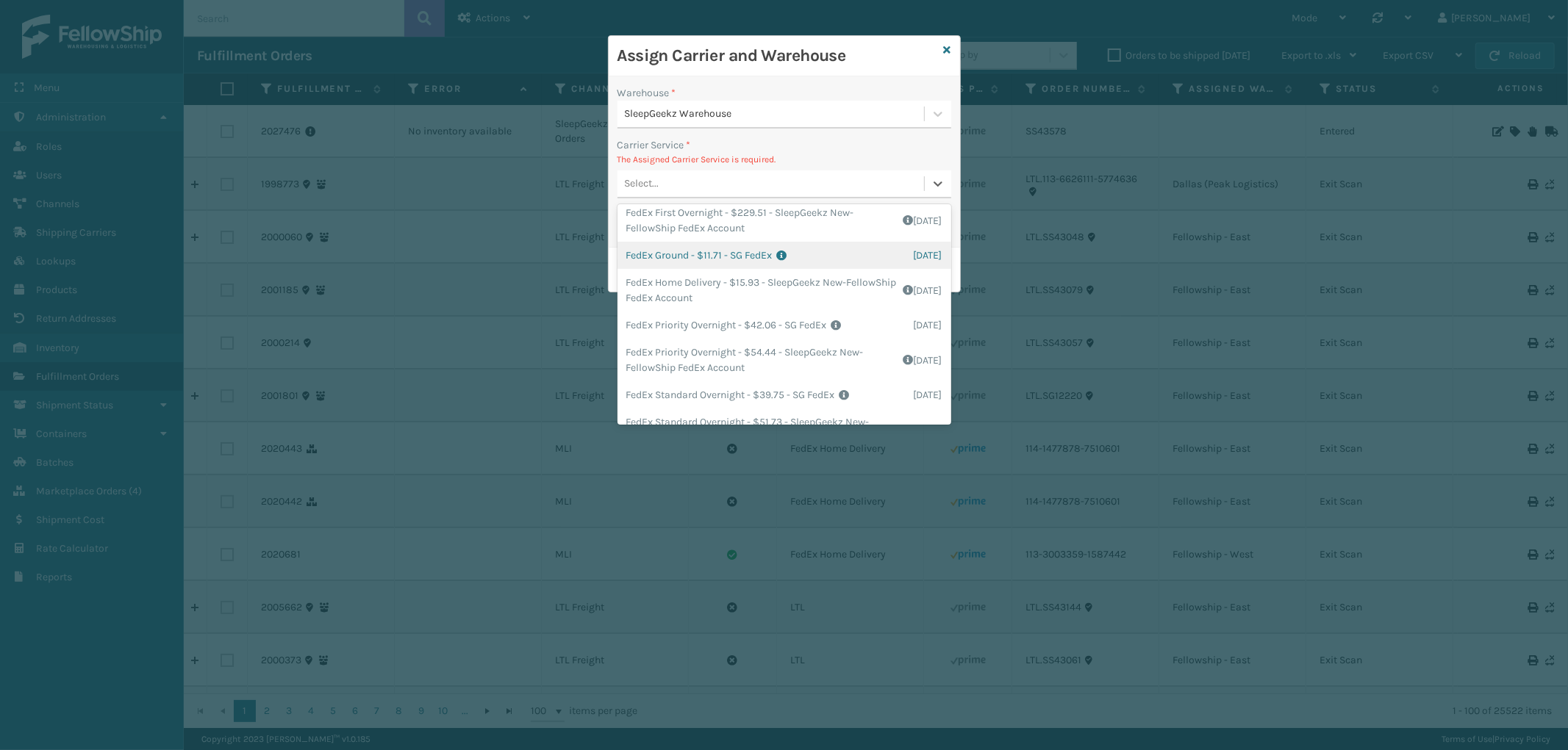
click at [825, 264] on div "FedEx Ground - $11.71 - SG FedEx Shipping Cost $11.71 Surplus Cost $0 Total $11…" at bounding box center [784, 255] width 333 height 27
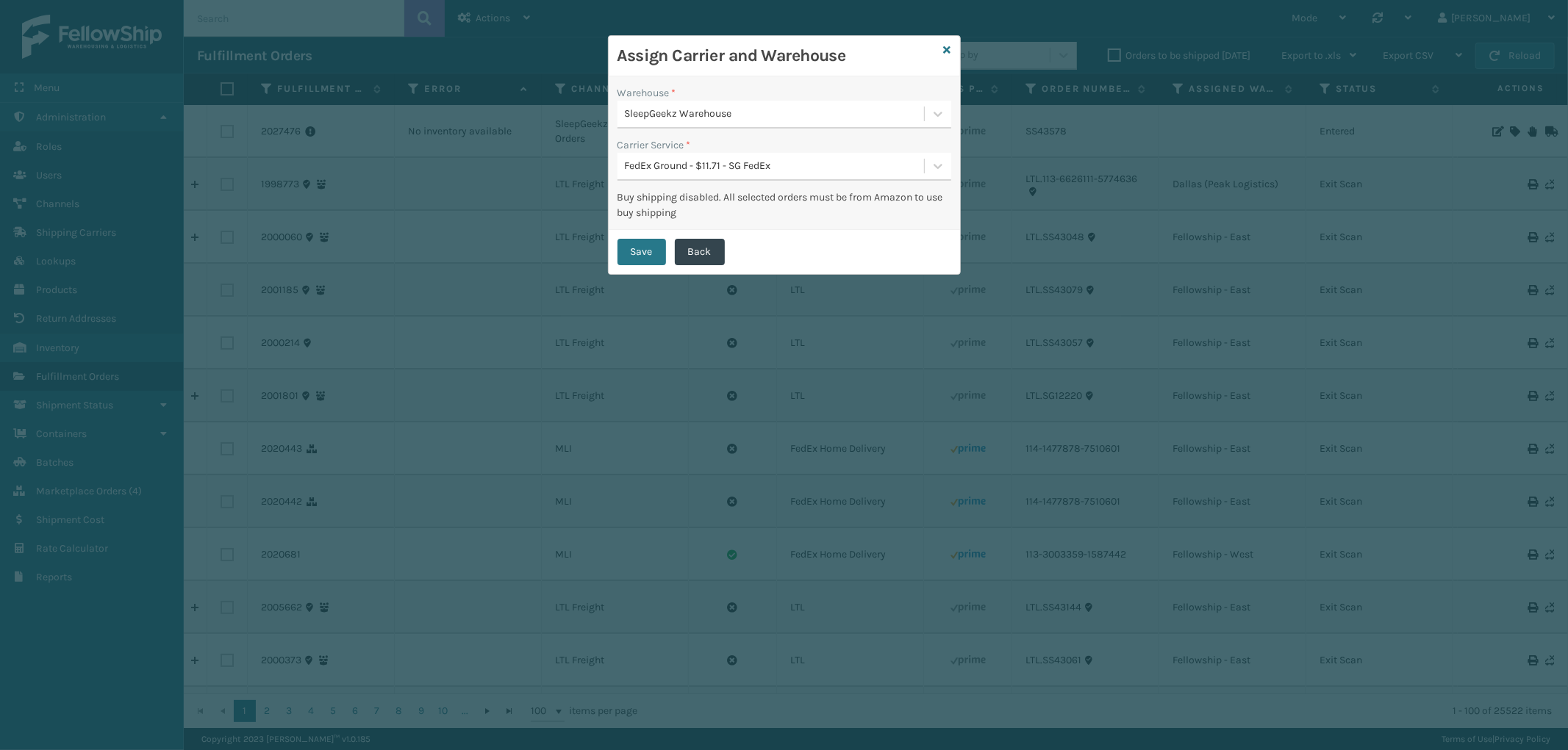
click at [640, 237] on div "Save Back" at bounding box center [784, 252] width 351 height 44
click at [630, 253] on button "Save" at bounding box center [642, 252] width 49 height 26
